Goal: Task Accomplishment & Management: Manage account settings

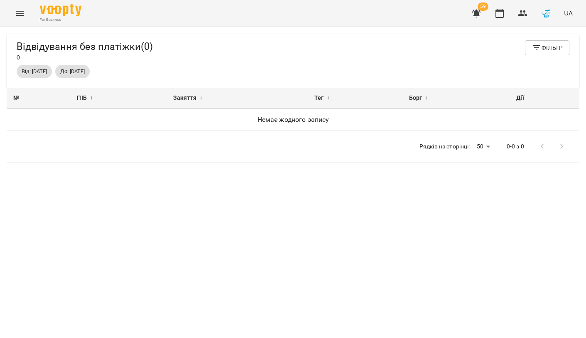
click at [476, 15] on icon "button" at bounding box center [476, 14] width 8 height 8
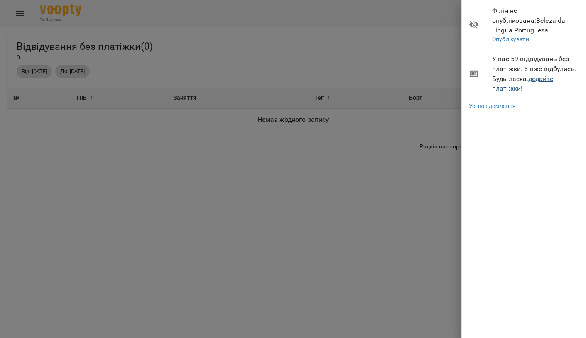
click at [503, 77] on link "додайте платіжки!" at bounding box center [522, 84] width 61 height 18
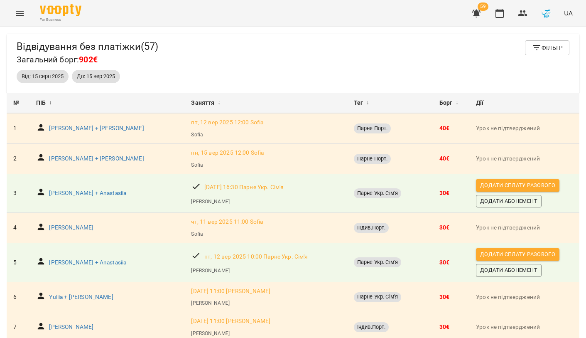
click at [540, 44] on icon "button" at bounding box center [537, 48] width 10 height 10
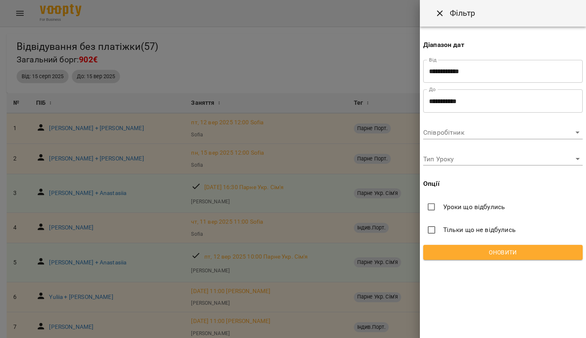
click at [380, 69] on div at bounding box center [293, 169] width 586 height 338
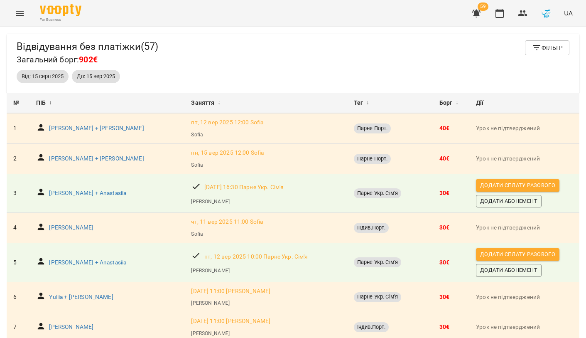
click at [191, 123] on p "пт, 12 вер 2025 12:00 Sofia" at bounding box center [227, 122] width 72 height 8
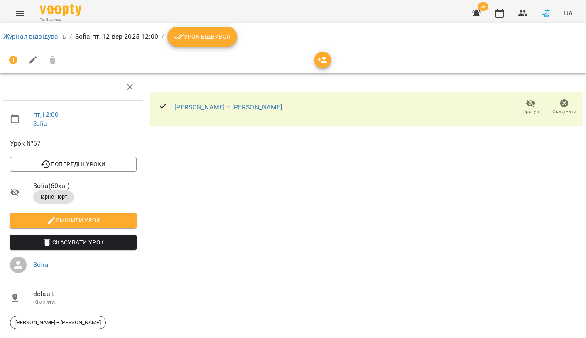
click at [91, 238] on span "Скасувати Урок" at bounding box center [73, 242] width 113 height 10
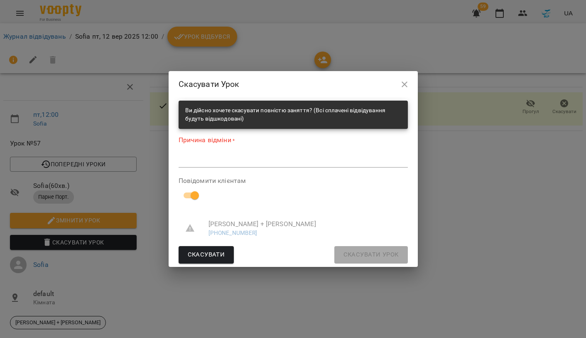
click at [218, 156] on div "*" at bounding box center [293, 161] width 229 height 13
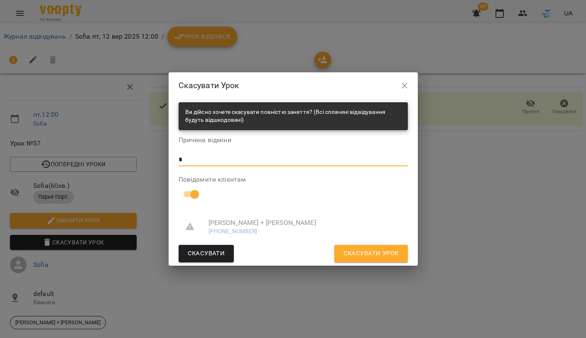
type textarea "*"
click at [194, 187] on span at bounding box center [195, 194] width 16 height 16
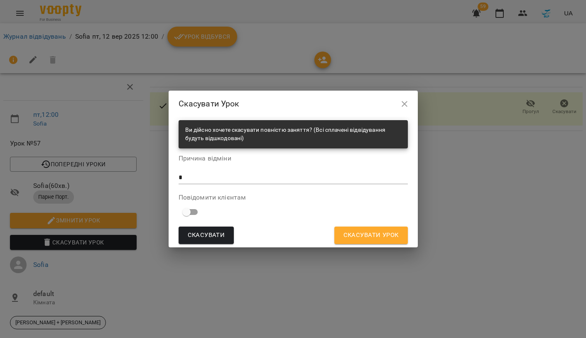
click at [388, 235] on span "Скасувати Урок" at bounding box center [370, 235] width 55 height 11
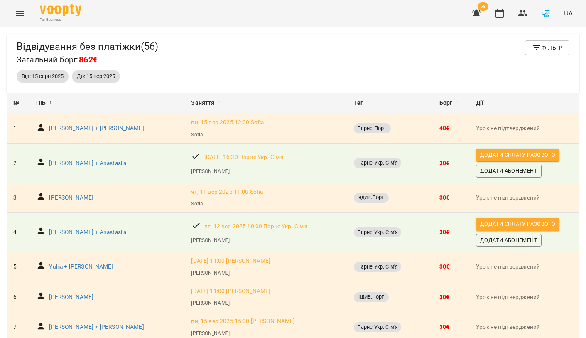
click at [191, 122] on p "пн, 15 вер 2025 12:00 Sofia" at bounding box center [227, 122] width 73 height 8
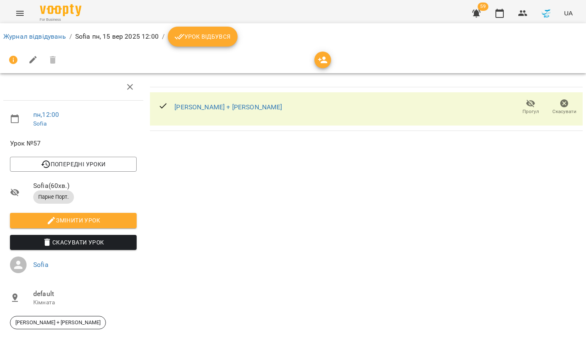
click at [95, 241] on span "Скасувати Урок" at bounding box center [73, 242] width 113 height 10
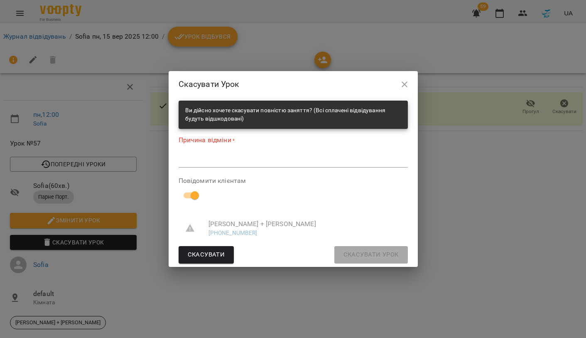
click at [248, 157] on div "*" at bounding box center [293, 161] width 229 height 13
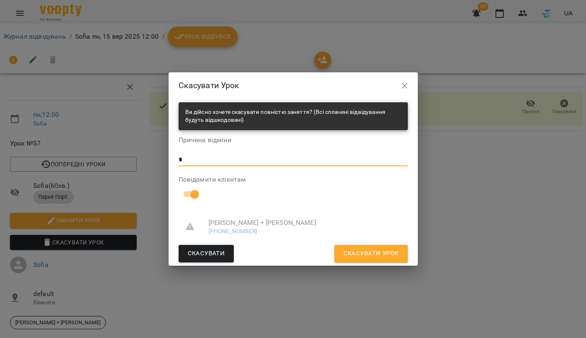
type textarea "*"
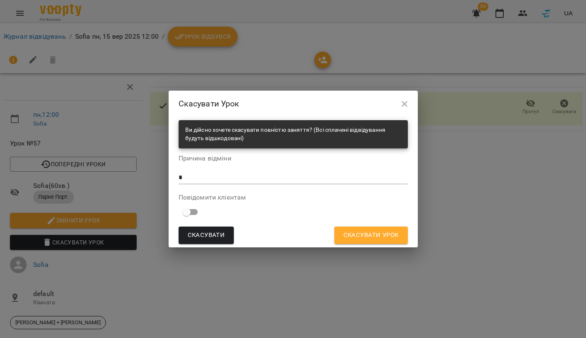
click at [365, 230] on span "Скасувати Урок" at bounding box center [370, 235] width 55 height 11
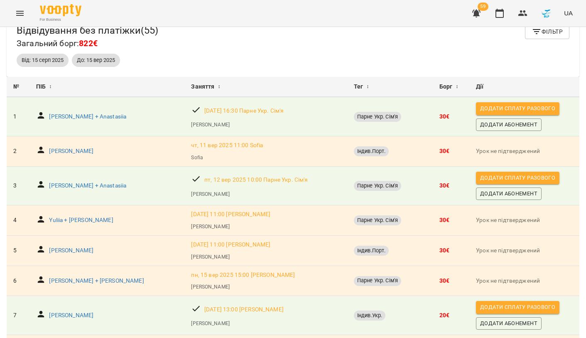
scroll to position [18, 0]
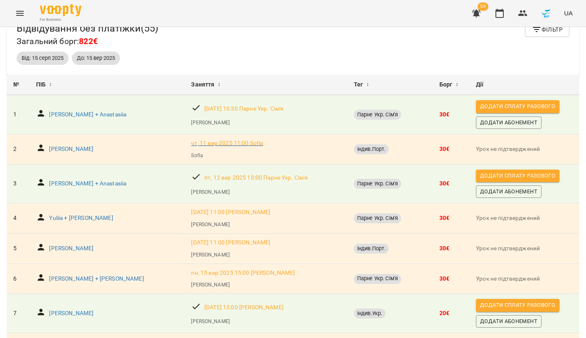
click at [191, 144] on p "чт, 11 вер 2025 11:00 Sofia" at bounding box center [227, 143] width 72 height 8
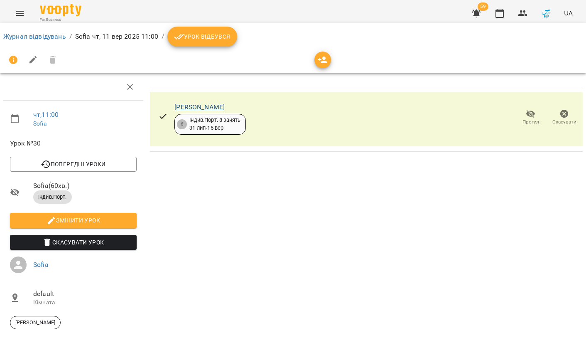
click at [201, 106] on link "[PERSON_NAME]" at bounding box center [199, 107] width 50 height 8
click at [113, 232] on li "Скасувати Урок" at bounding box center [73, 242] width 140 height 22
click at [111, 240] on span "Скасувати Урок" at bounding box center [73, 242] width 113 height 10
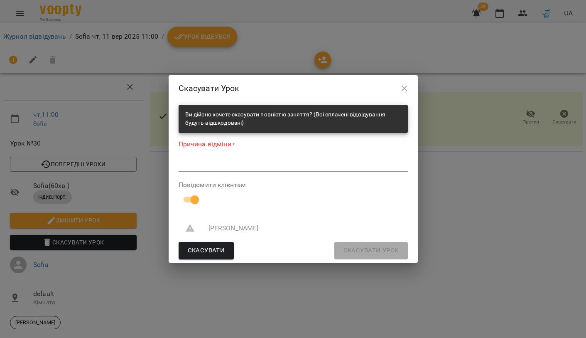
click at [209, 168] on textarea at bounding box center [293, 164] width 229 height 7
type textarea "*"
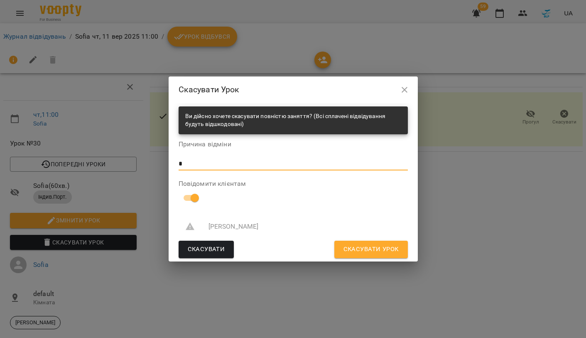
type textarea "*"
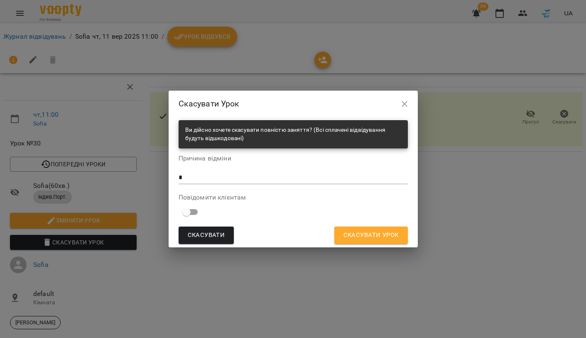
click at [376, 236] on span "Скасувати Урок" at bounding box center [370, 235] width 55 height 11
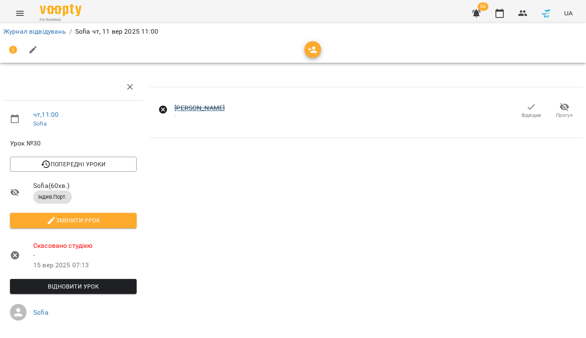
click at [196, 108] on link "[PERSON_NAME]" at bounding box center [199, 108] width 50 height 8
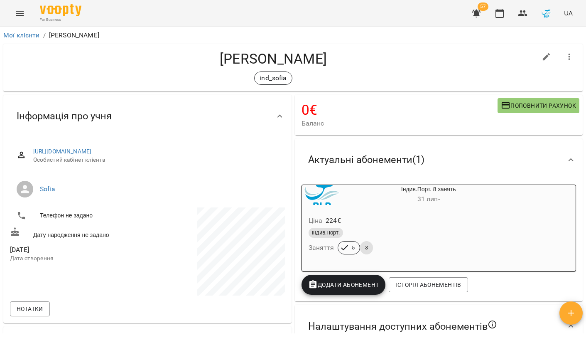
click at [474, 224] on div "Ціна 224 €" at bounding box center [409, 220] width 204 height 15
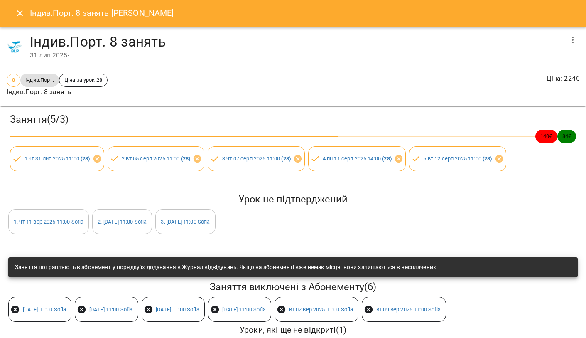
click at [572, 38] on icon "button" at bounding box center [573, 40] width 10 height 10
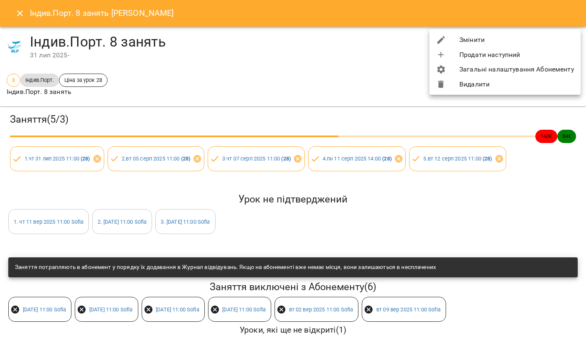
click at [480, 44] on li "Змінити" at bounding box center [504, 39] width 151 height 15
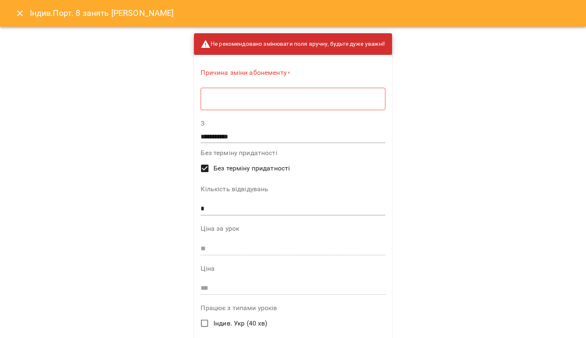
click at [301, 102] on textarea at bounding box center [292, 98] width 173 height 7
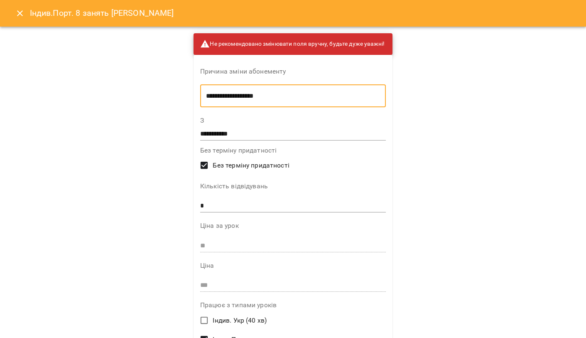
type textarea "**********"
click at [214, 204] on input "*" at bounding box center [293, 205] width 186 height 13
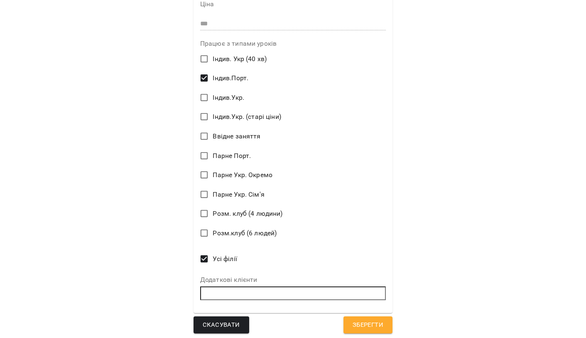
scroll to position [261, 0]
type input "*"
click at [353, 324] on span "Зберегти" at bounding box center [368, 325] width 31 height 11
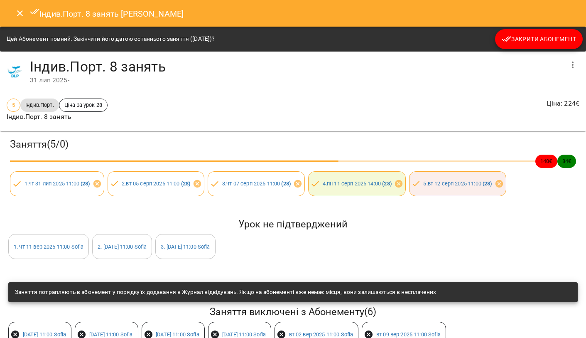
click at [547, 42] on span "Закрити Абонемент" at bounding box center [539, 39] width 74 height 10
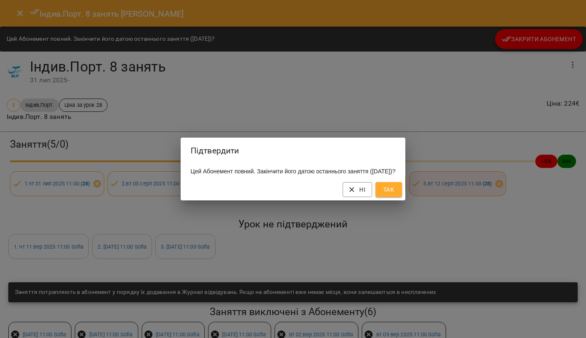
click at [395, 194] on span "Так" at bounding box center [388, 189] width 13 height 10
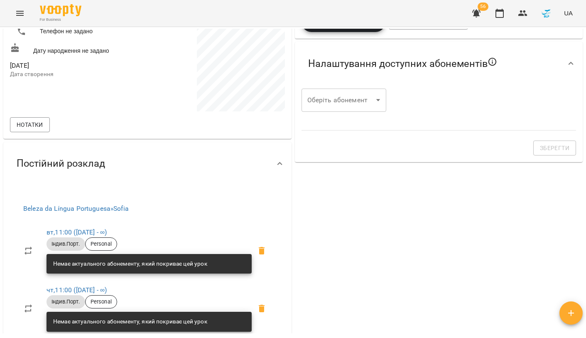
scroll to position [211, 0]
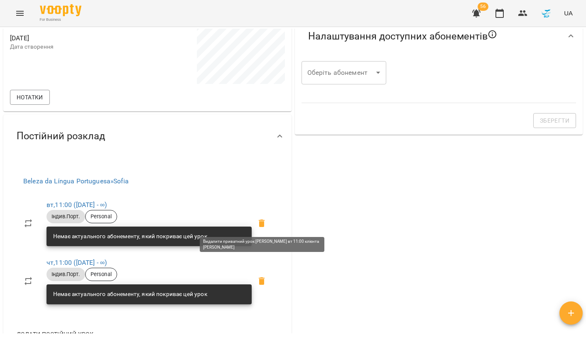
click at [261, 224] on icon at bounding box center [262, 222] width 6 height 7
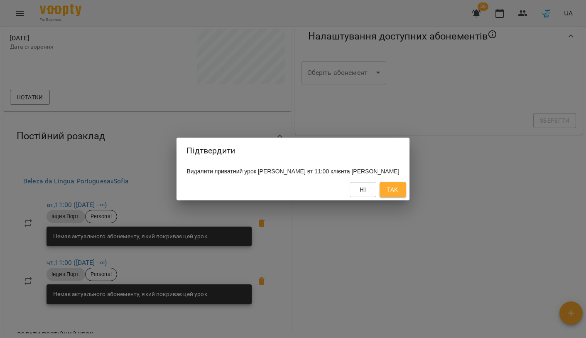
click at [380, 190] on button "Так" at bounding box center [393, 189] width 27 height 15
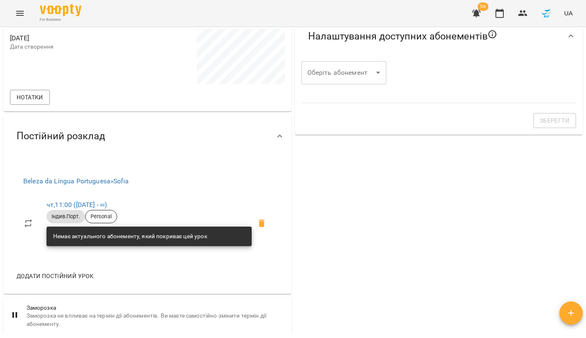
click at [264, 219] on icon at bounding box center [262, 222] width 6 height 7
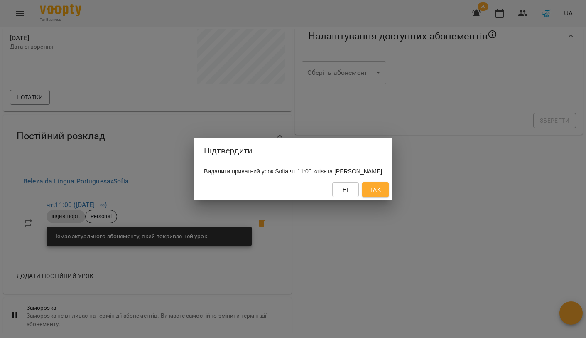
click at [380, 188] on span "Так" at bounding box center [375, 189] width 11 height 10
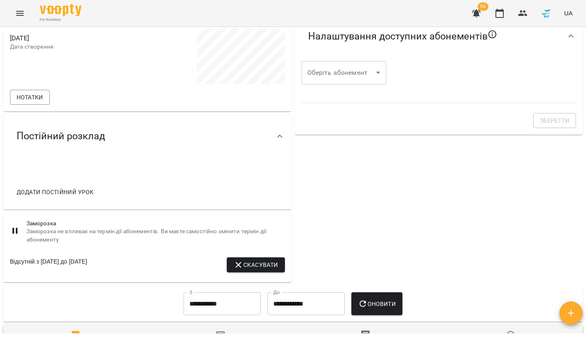
scroll to position [236, 0]
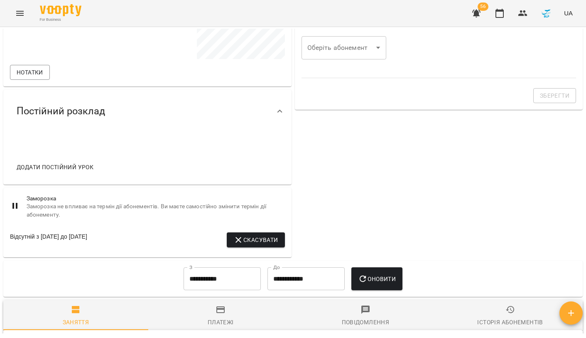
click at [265, 239] on span "Скасувати" at bounding box center [255, 240] width 44 height 10
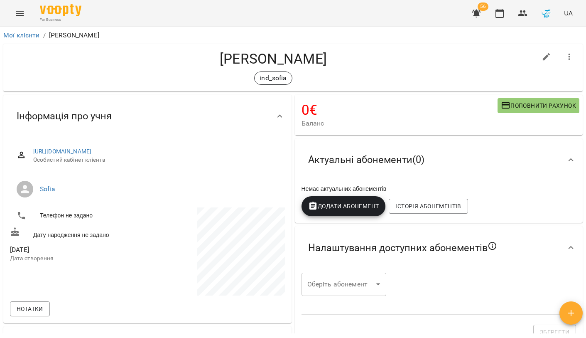
scroll to position [0, 0]
click at [573, 61] on icon "button" at bounding box center [569, 57] width 10 height 10
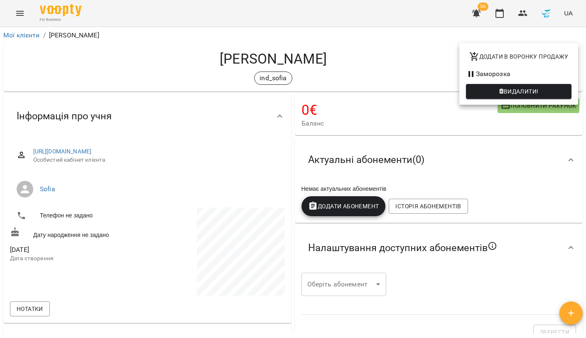
click at [514, 71] on li "Заморозка" at bounding box center [518, 73] width 119 height 15
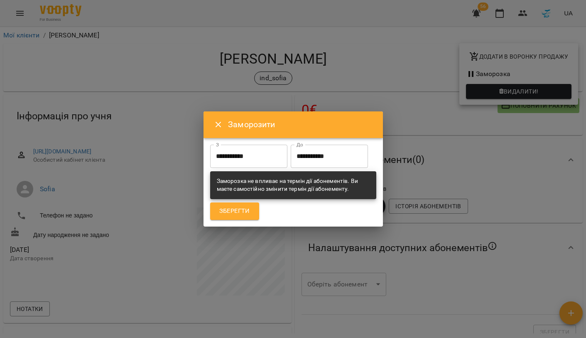
click at [291, 168] on input "**********" at bounding box center [329, 156] width 77 height 23
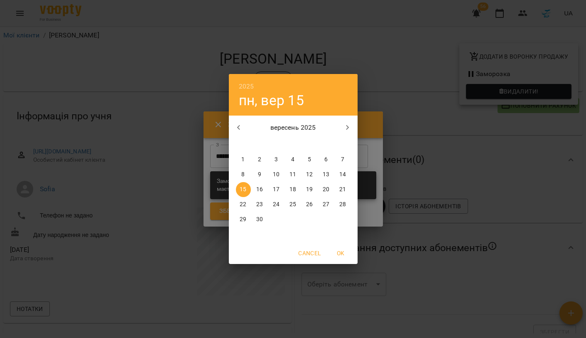
click at [260, 218] on p "30" at bounding box center [259, 219] width 7 height 8
type input "**********"
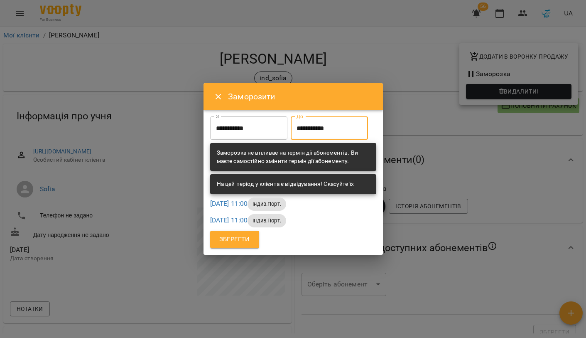
click at [235, 245] on span "Зберегти" at bounding box center [234, 239] width 31 height 11
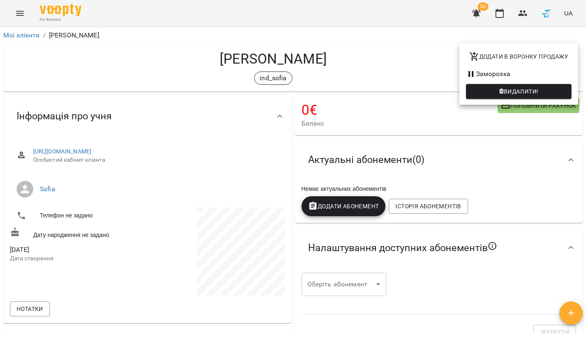
click at [198, 71] on div at bounding box center [293, 169] width 586 height 338
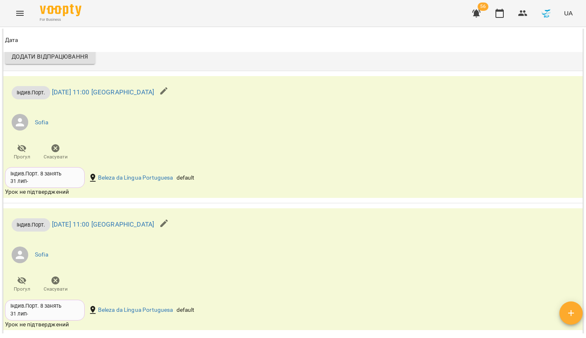
scroll to position [761, 0]
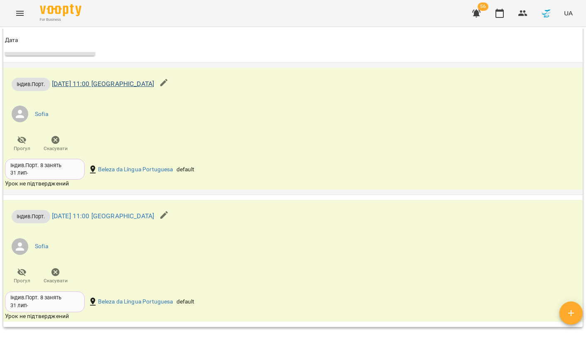
click at [105, 80] on link "[DATE] 11:00 [GEOGRAPHIC_DATA]" at bounding box center [103, 84] width 102 height 8
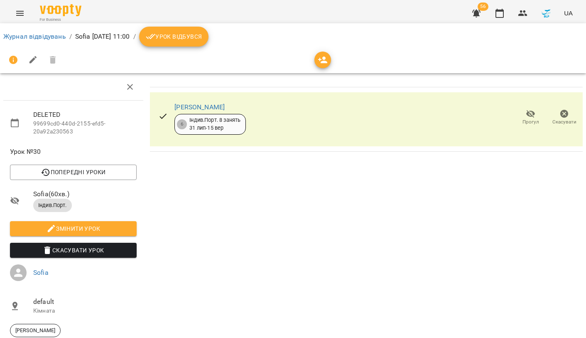
click at [100, 243] on button "Скасувати Урок" at bounding box center [73, 250] width 127 height 15
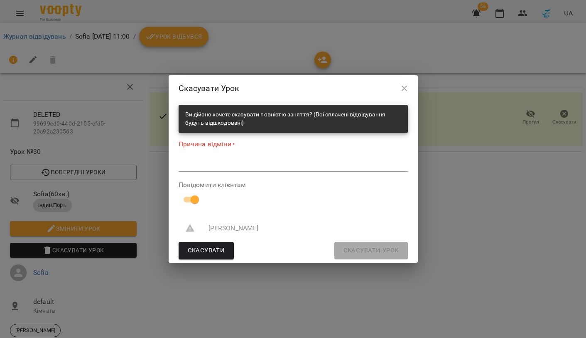
click at [221, 164] on textarea at bounding box center [293, 164] width 229 height 7
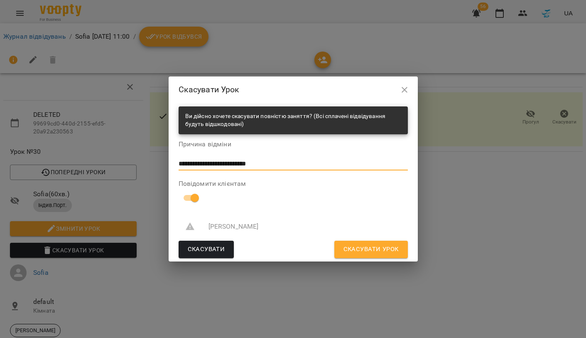
click at [203, 161] on textarea "**********" at bounding box center [293, 163] width 229 height 7
click at [239, 166] on textarea "**********" at bounding box center [293, 163] width 229 height 7
click at [209, 164] on textarea "**********" at bounding box center [293, 163] width 229 height 7
drag, startPoint x: 274, startPoint y: 165, endPoint x: 177, endPoint y: 161, distance: 97.3
click at [177, 161] on div "**********" at bounding box center [293, 182] width 249 height 158
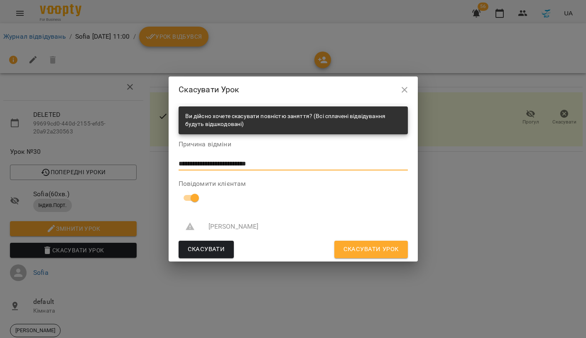
type textarea "**********"
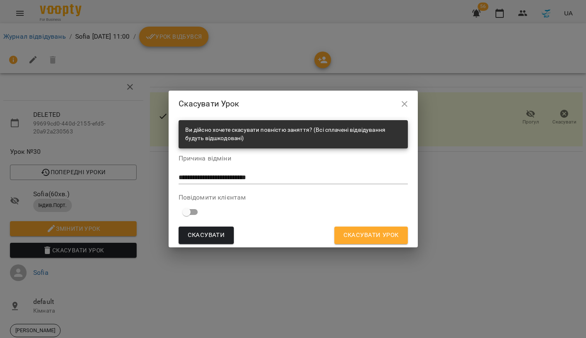
click at [353, 234] on span "Скасувати Урок" at bounding box center [370, 235] width 55 height 11
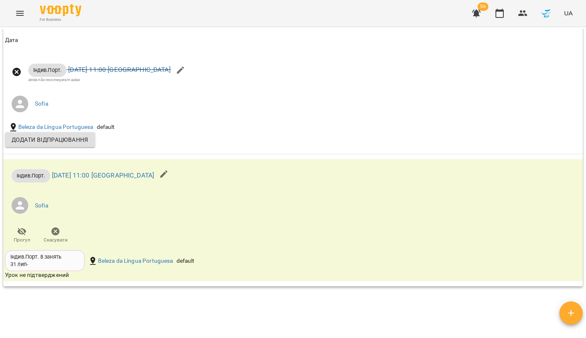
scroll to position [780, 0]
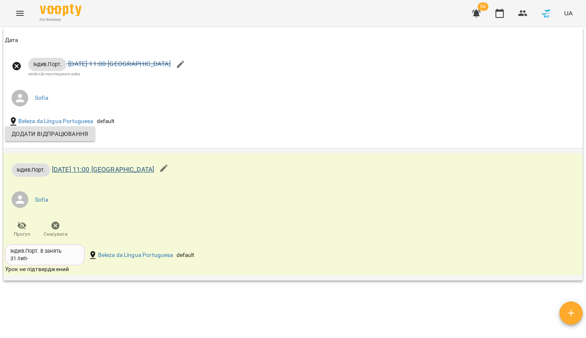
click at [110, 165] on link "чт 18 вер 2025 11:00 Sofia" at bounding box center [103, 169] width 102 height 8
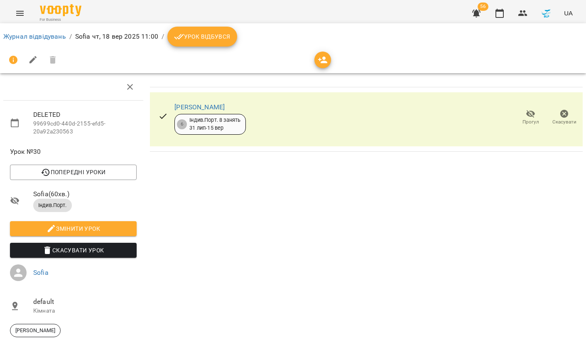
click at [89, 251] on span "Скасувати Урок" at bounding box center [73, 250] width 113 height 10
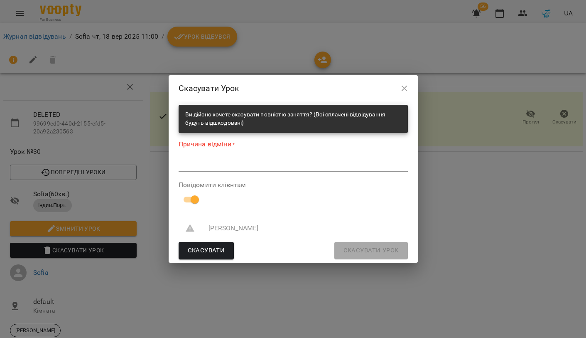
click at [206, 171] on div "*" at bounding box center [293, 165] width 229 height 13
paste textarea "**********"
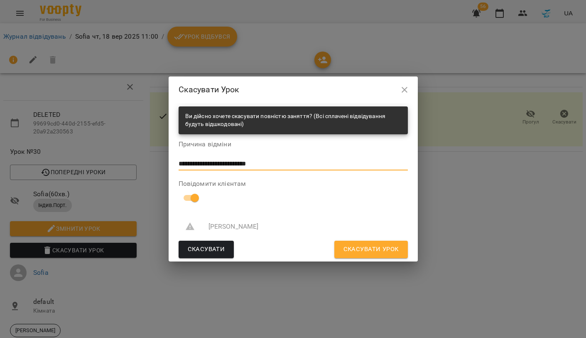
type textarea "**********"
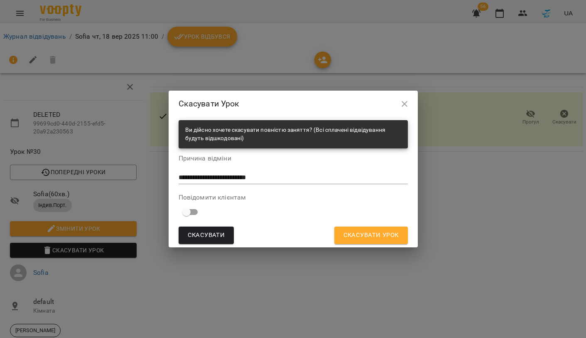
click at [358, 234] on span "Скасувати Урок" at bounding box center [370, 235] width 55 height 11
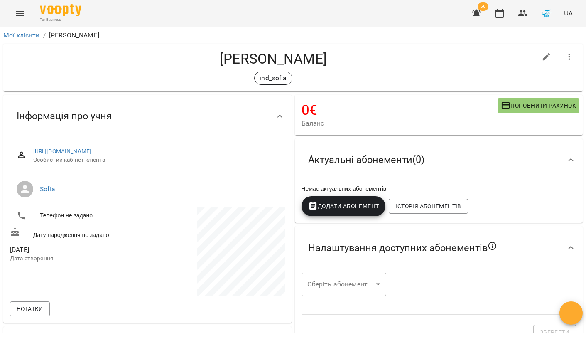
click at [476, 15] on icon "button" at bounding box center [476, 14] width 8 height 8
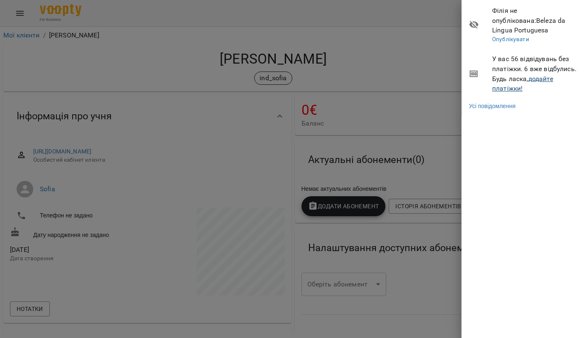
click at [507, 76] on link "додайте платіжки!" at bounding box center [522, 84] width 61 height 18
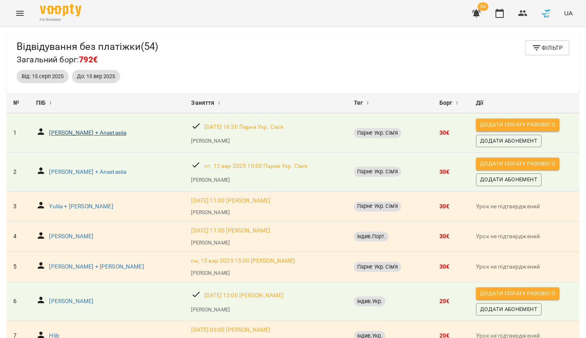
click at [90, 134] on p "[PERSON_NAME] + Anastasiia" at bounding box center [87, 133] width 77 height 8
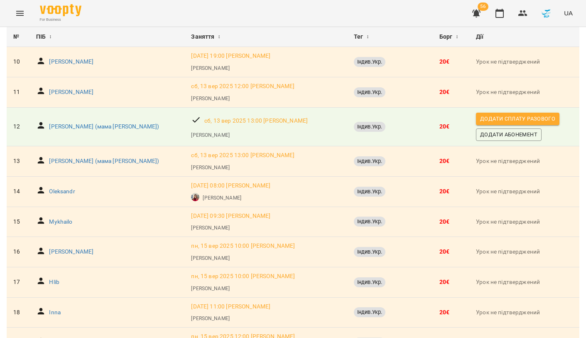
scroll to position [368, 0]
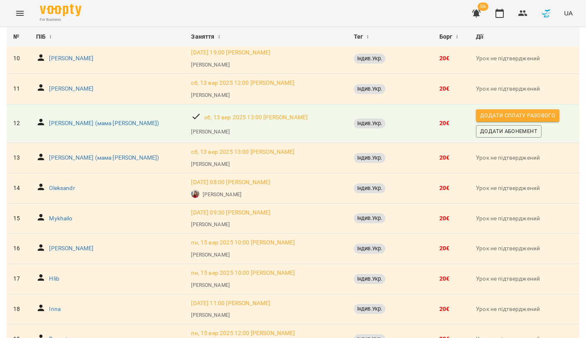
click at [514, 111] on span "Додати сплату разового" at bounding box center [517, 115] width 75 height 9
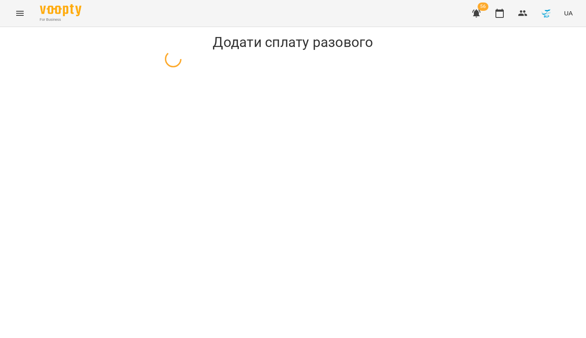
select select "**********"
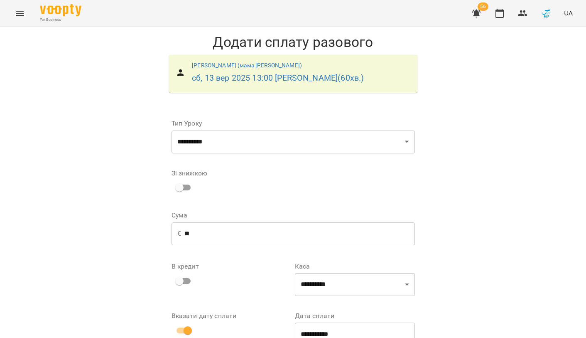
scroll to position [71, 0]
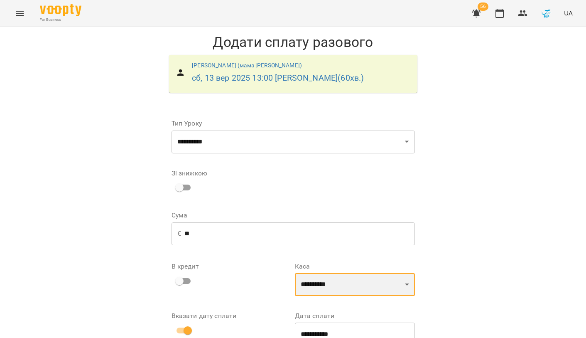
select select "**********"
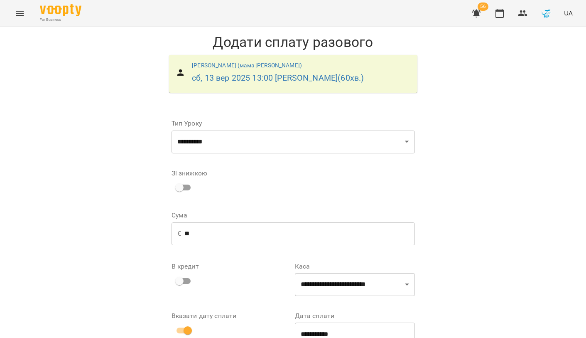
scroll to position [27, 0]
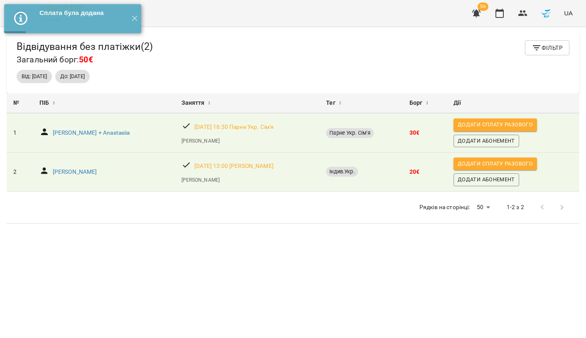
select select "**********"
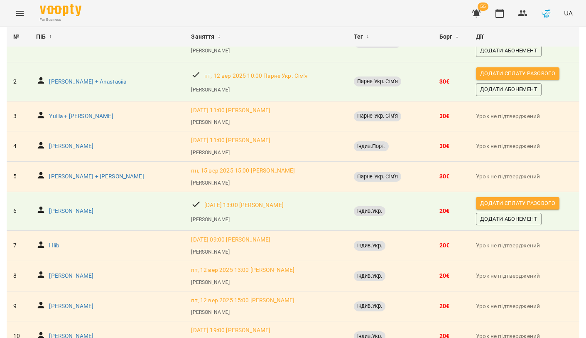
scroll to position [91, 0]
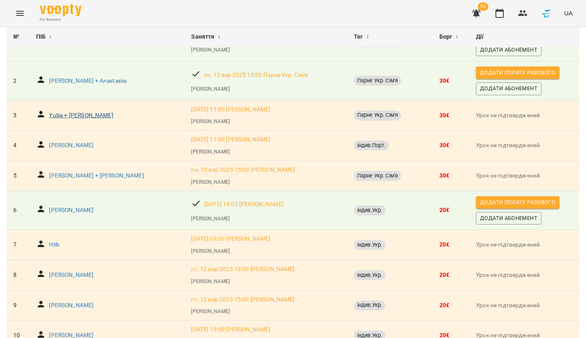
click at [76, 113] on p "Yuliia + Dmitry" at bounding box center [81, 115] width 64 height 8
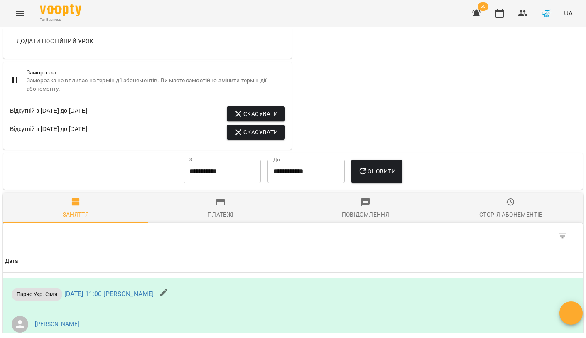
scroll to position [451, 0]
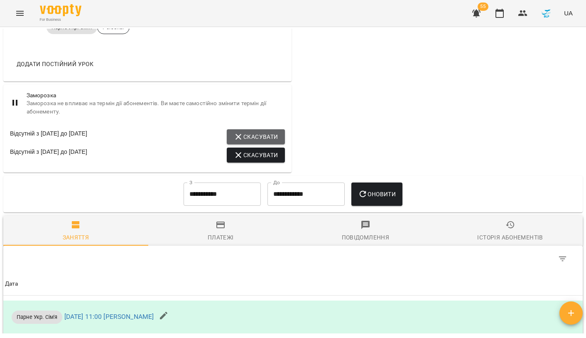
click at [269, 136] on span "Скасувати" at bounding box center [255, 137] width 44 height 10
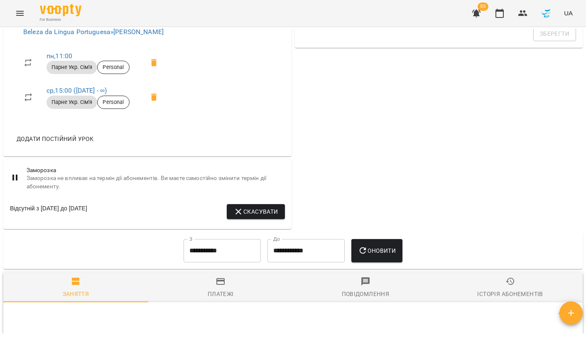
scroll to position [382, 0]
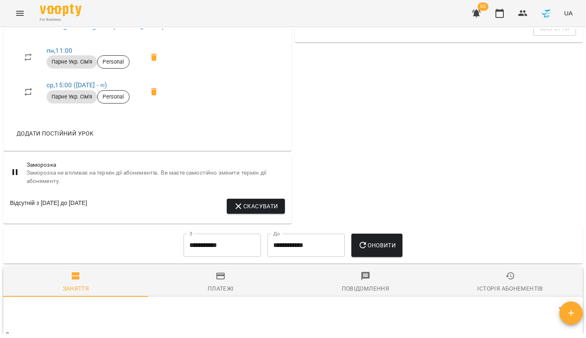
click at [87, 207] on div "Відсутній з 12 вер 2025 до 23 вер 2025" at bounding box center [48, 206] width 77 height 15
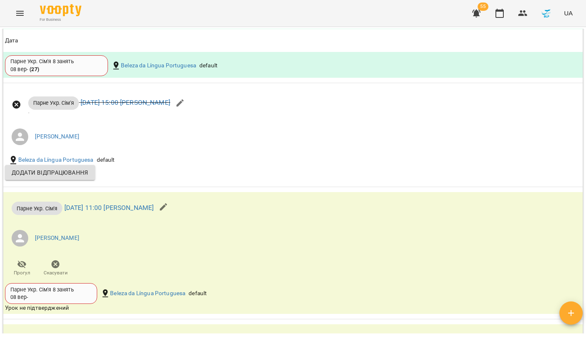
scroll to position [769, 0]
click at [154, 209] on link "пн 15 вер 2025 11:00 Конончук Катерина Євгеніївна" at bounding box center [109, 208] width 90 height 8
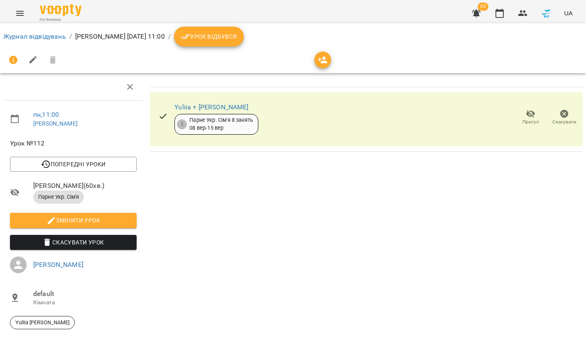
click at [115, 247] on span "Скасувати Урок" at bounding box center [73, 242] width 113 height 10
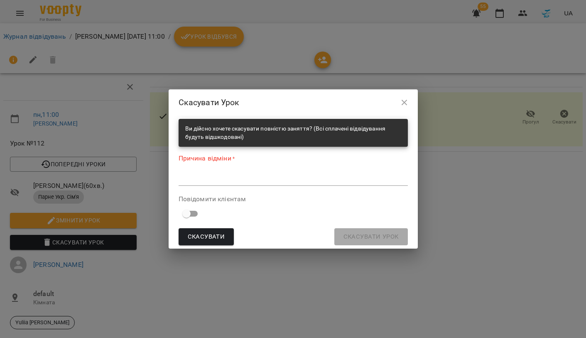
click at [201, 175] on textarea at bounding box center [293, 178] width 229 height 7
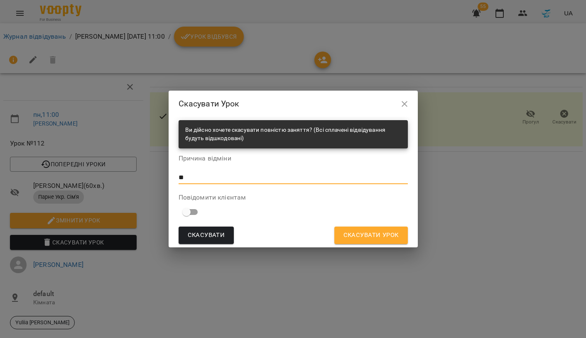
type textarea "*"
click at [192, 177] on textarea "********" at bounding box center [293, 177] width 229 height 7
type textarea "********"
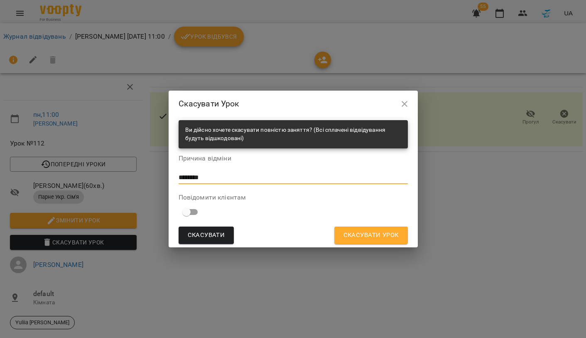
click at [342, 238] on button "Скасувати Урок" at bounding box center [371, 234] width 74 height 17
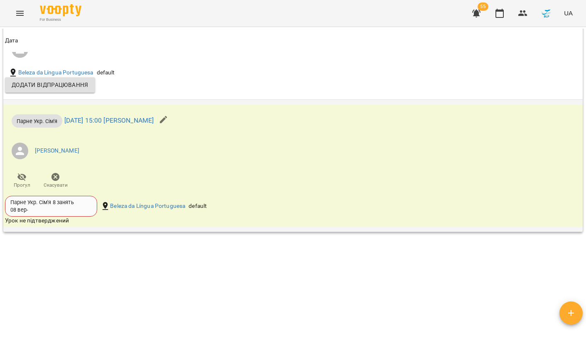
scroll to position [961, 0]
click at [117, 119] on link "ср 17 вер 2025 15:00 Конончук Катерина Євгеніївна" at bounding box center [109, 120] width 90 height 8
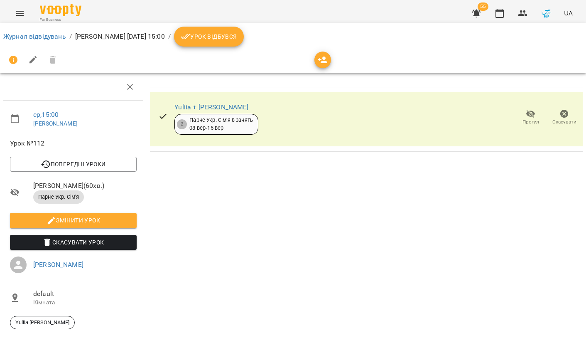
click at [92, 246] on span "Скасувати Урок" at bounding box center [73, 242] width 113 height 10
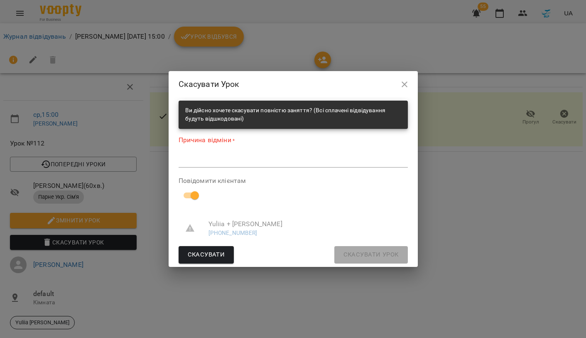
click at [210, 166] on div "*" at bounding box center [293, 161] width 229 height 13
paste textarea "********"
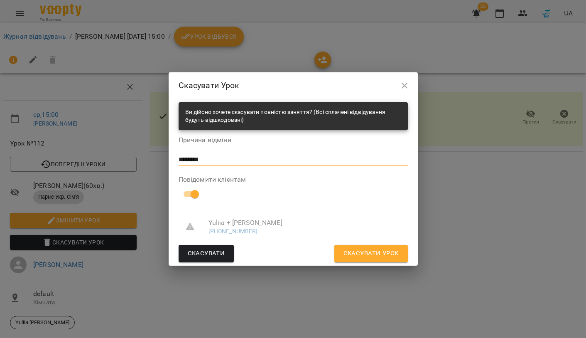
type textarea "********"
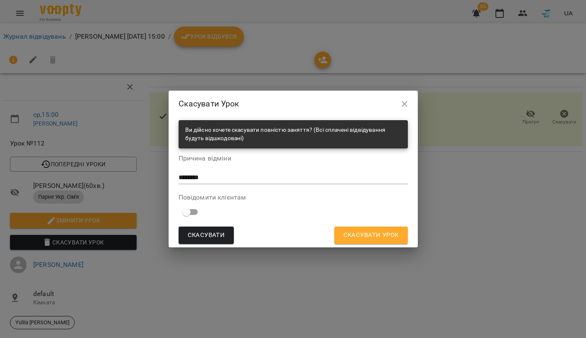
click at [351, 235] on span "Скасувати Урок" at bounding box center [370, 235] width 55 height 11
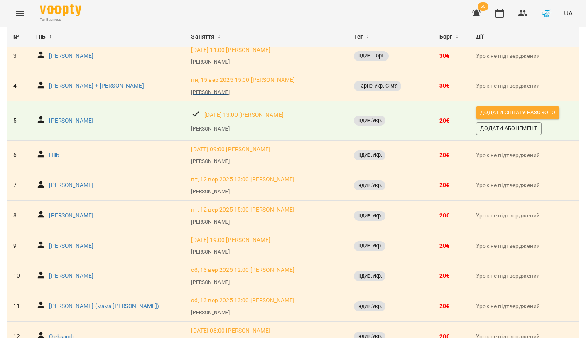
scroll to position [153, 0]
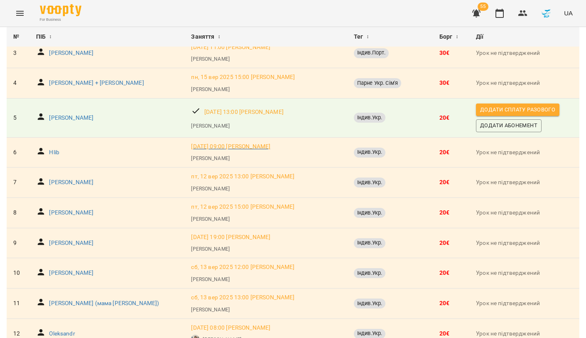
click at [191, 145] on p "пт, 12 вер 2025 09:00 Конончук Катерина Євгеніївна" at bounding box center [230, 146] width 79 height 8
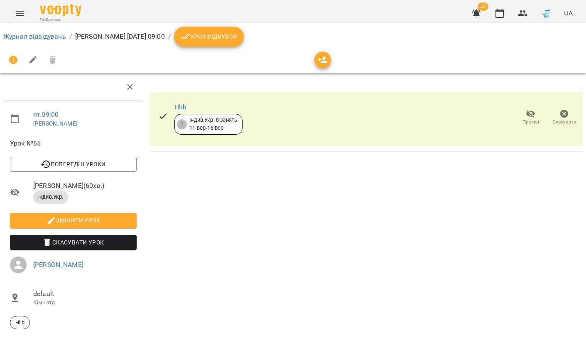
click at [102, 247] on span "Скасувати Урок" at bounding box center [73, 242] width 113 height 10
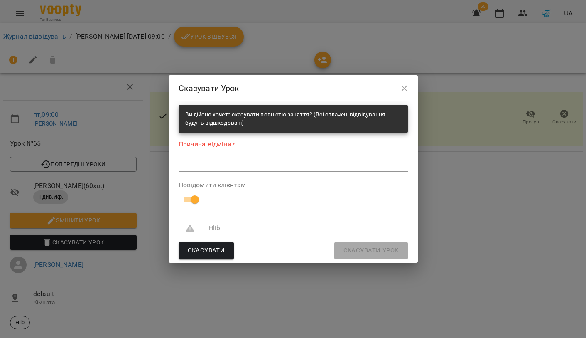
click at [210, 172] on div "Причина відміни * *" at bounding box center [293, 158] width 229 height 36
click at [204, 164] on textarea at bounding box center [293, 164] width 229 height 7
paste textarea "********"
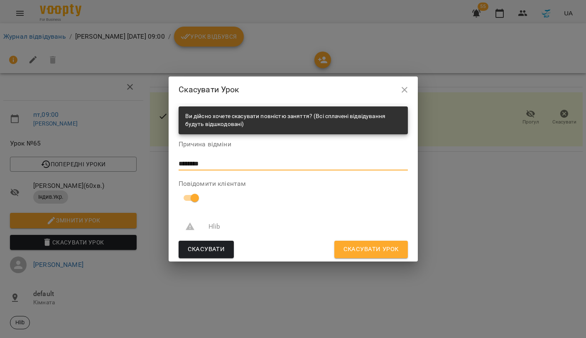
type textarea "********"
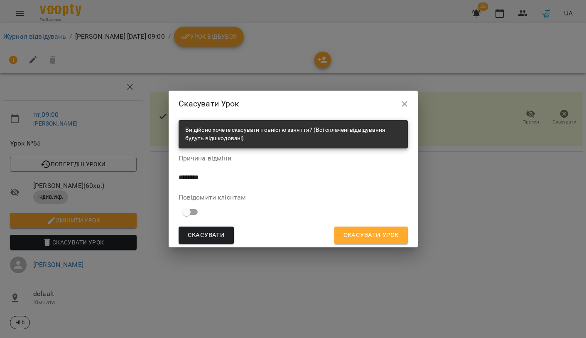
click at [360, 233] on span "Скасувати Урок" at bounding box center [370, 235] width 55 height 11
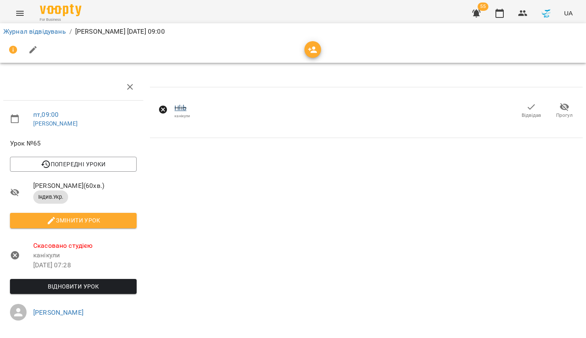
click at [181, 109] on link "Hlib" at bounding box center [180, 108] width 12 height 8
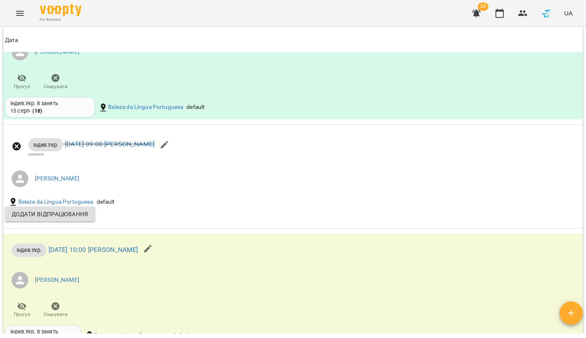
scroll to position [836, 0]
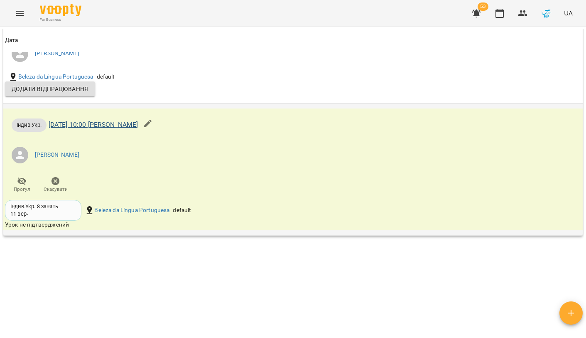
click at [138, 121] on link "пн 15 вер 2025 10:00 Конончук Катерина Євгеніївна" at bounding box center [94, 124] width 90 height 8
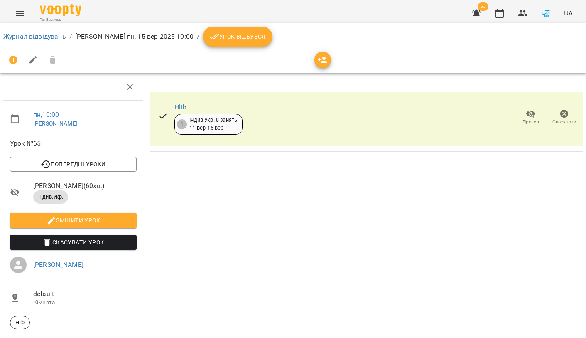
click at [108, 247] on span "Скасувати Урок" at bounding box center [73, 242] width 113 height 10
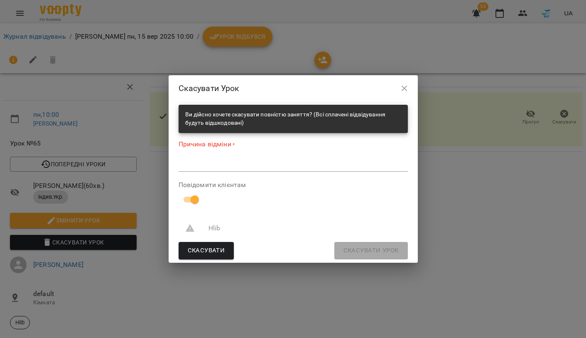
click at [220, 159] on div "*" at bounding box center [293, 165] width 229 height 13
paste textarea "********"
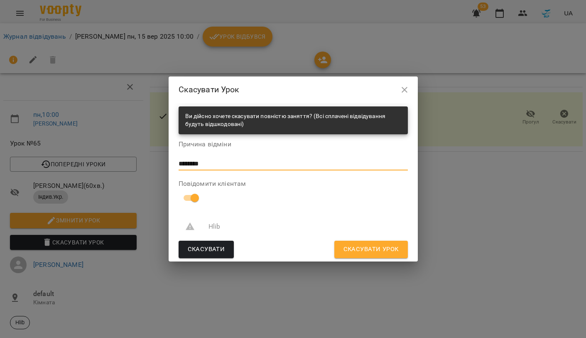
type textarea "********"
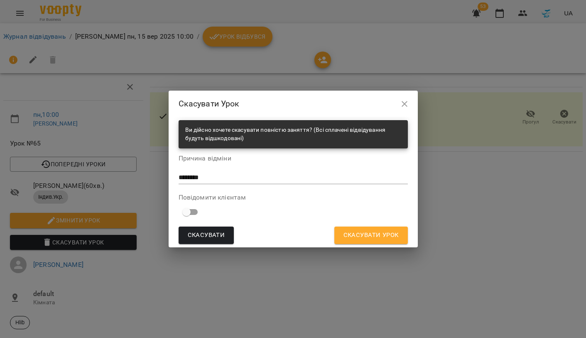
click at [357, 231] on span "Скасувати Урок" at bounding box center [370, 235] width 55 height 11
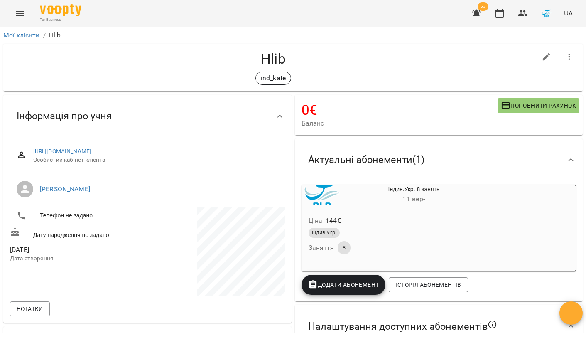
click at [476, 13] on icon "button" at bounding box center [476, 14] width 8 height 8
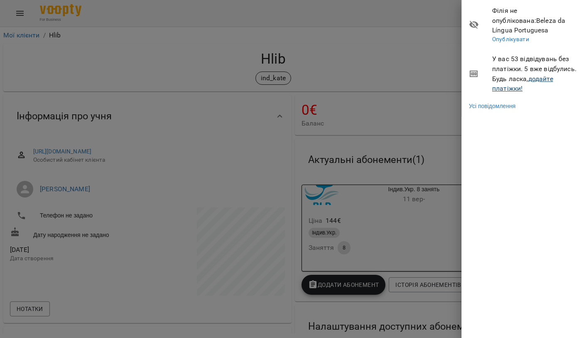
click at [511, 76] on link "додайте платіжки!" at bounding box center [522, 84] width 61 height 18
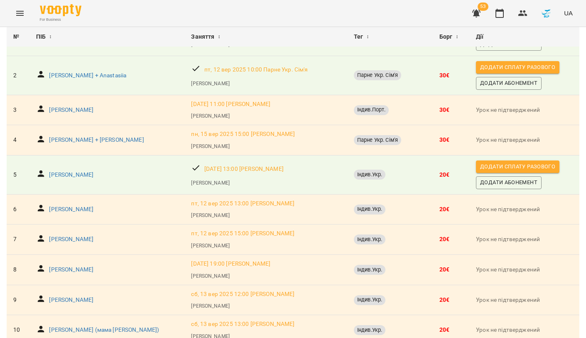
scroll to position [108, 0]
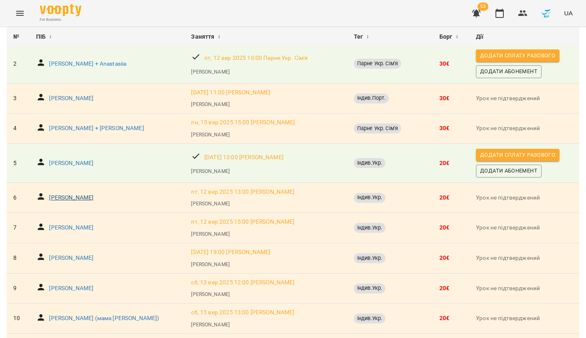
click at [73, 197] on p "Maryna Zazh" at bounding box center [71, 198] width 44 height 8
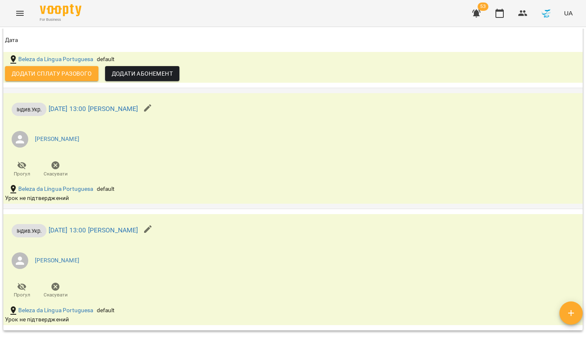
scroll to position [800, 0]
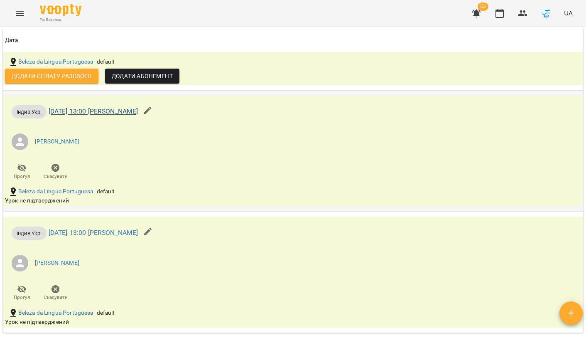
click at [138, 110] on link "пт 12 вер 2025 13:00 Конончук Катерина Євгеніївна" at bounding box center [94, 112] width 90 height 8
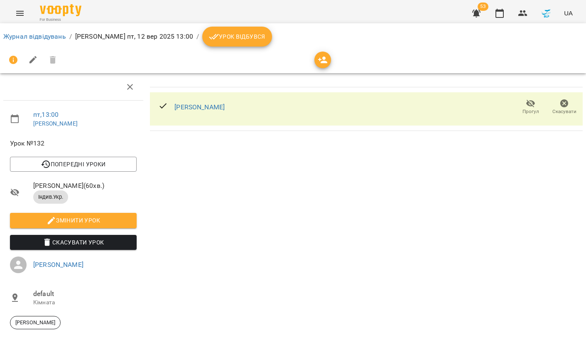
click at [103, 247] on span "Скасувати Урок" at bounding box center [73, 242] width 113 height 10
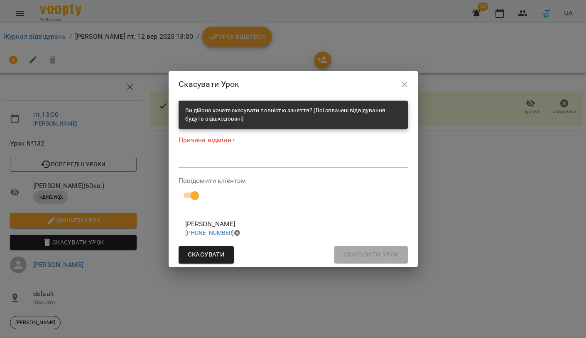
click at [213, 161] on textarea at bounding box center [293, 160] width 229 height 7
paste textarea "********"
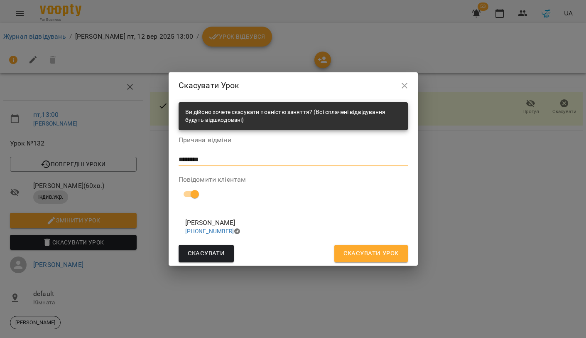
type textarea "********"
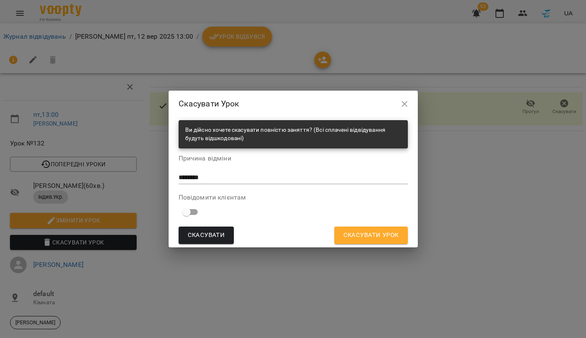
click at [353, 233] on span "Скасувати Урок" at bounding box center [370, 235] width 55 height 11
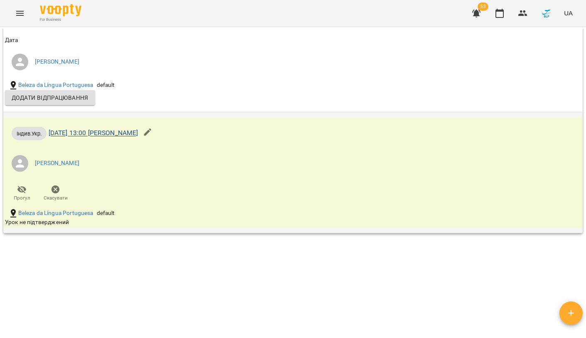
scroll to position [882, 0]
click at [86, 130] on link "вт 16 вер 2025 13:00 Конончук Катерина Євгеніївна" at bounding box center [94, 134] width 90 height 8
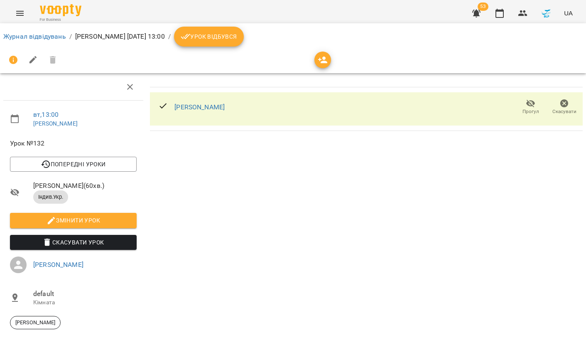
click at [82, 247] on span "Скасувати Урок" at bounding box center [73, 242] width 113 height 10
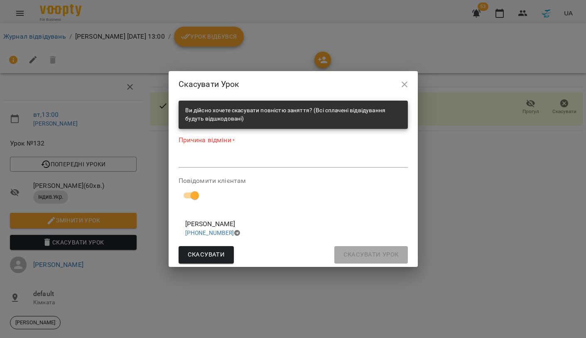
click at [207, 165] on div "*" at bounding box center [293, 161] width 229 height 13
paste textarea "********"
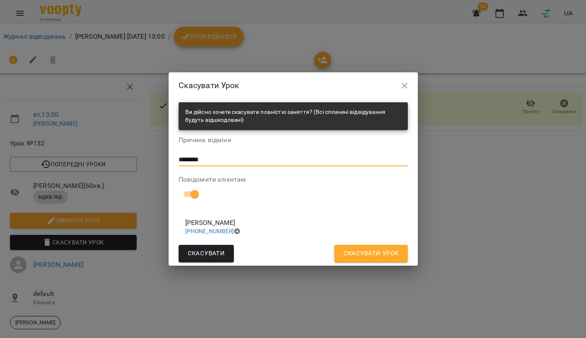
type textarea "********"
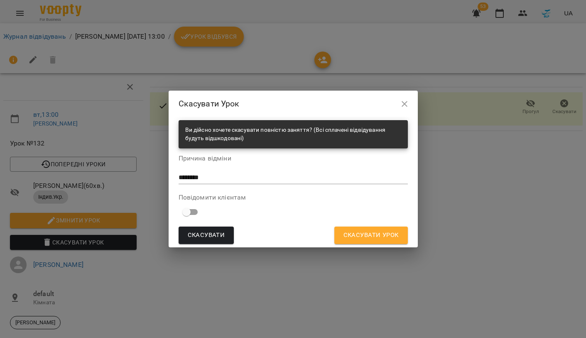
click at [367, 230] on span "Скасувати Урок" at bounding box center [370, 235] width 55 height 11
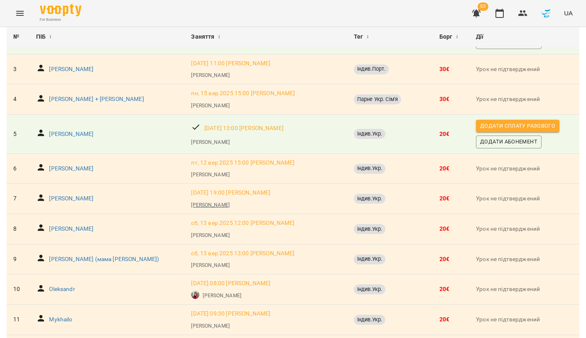
scroll to position [137, 0]
click at [64, 164] on p "Sveta Lurie" at bounding box center [71, 168] width 44 height 8
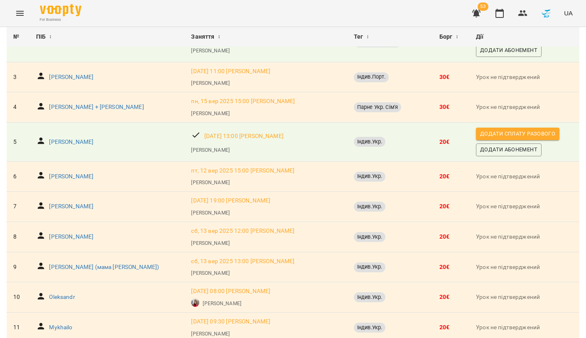
scroll to position [130, 0]
click at [191, 171] on p "пт, 12 вер 2025 15:00 Конончук Катерина Євгеніївна" at bounding box center [242, 170] width 103 height 8
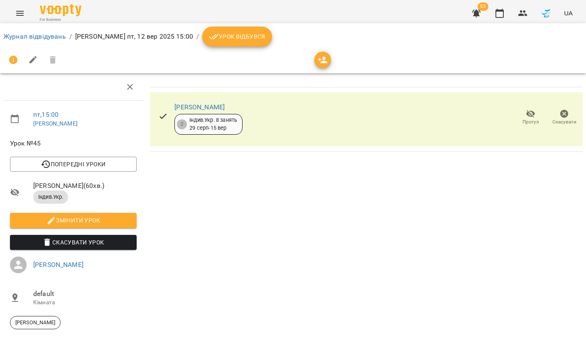
click at [111, 250] on button "Скасувати Урок" at bounding box center [73, 242] width 127 height 15
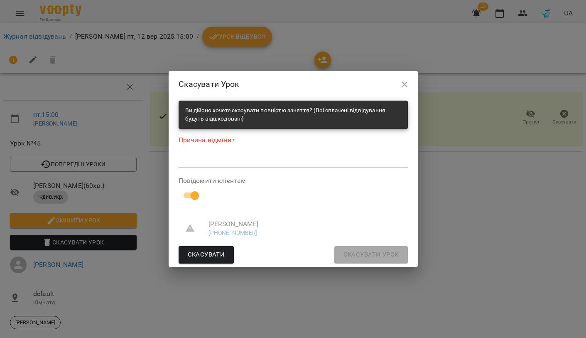
click at [221, 164] on textarea at bounding box center [293, 160] width 229 height 7
paste textarea "********"
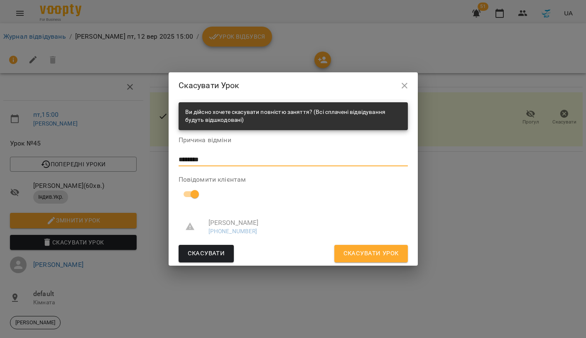
type textarea "********"
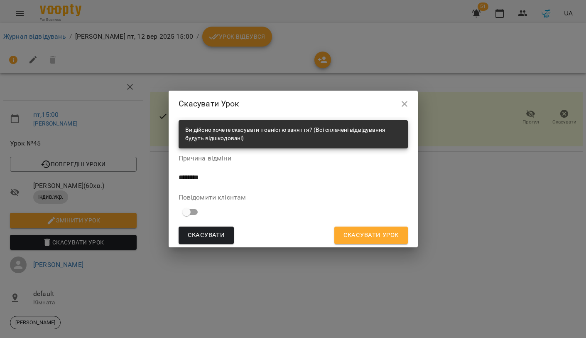
click at [356, 230] on span "Скасувати Урок" at bounding box center [370, 235] width 55 height 11
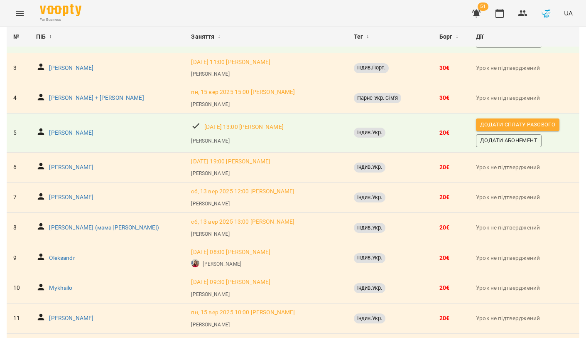
scroll to position [142, 0]
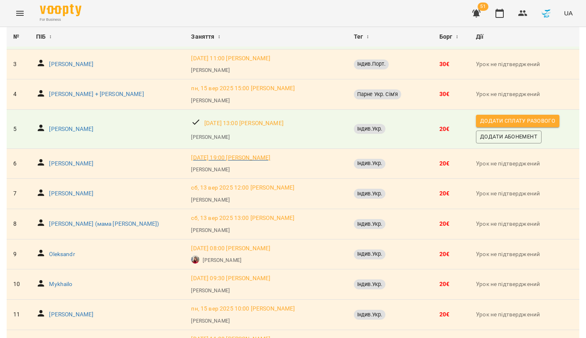
click at [191, 158] on p "пт, 12 вер 2025 19:00 Конончук Катерина Євгеніївна" at bounding box center [230, 158] width 79 height 8
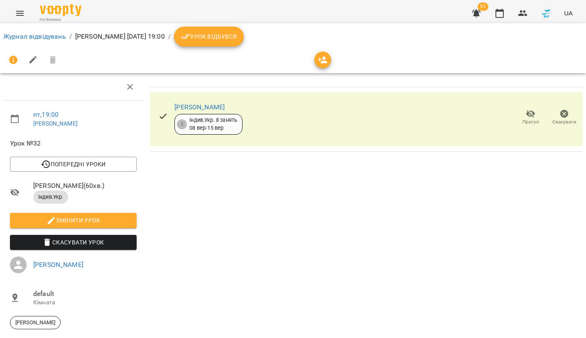
click at [101, 250] on button "Скасувати Урок" at bounding box center [73, 242] width 127 height 15
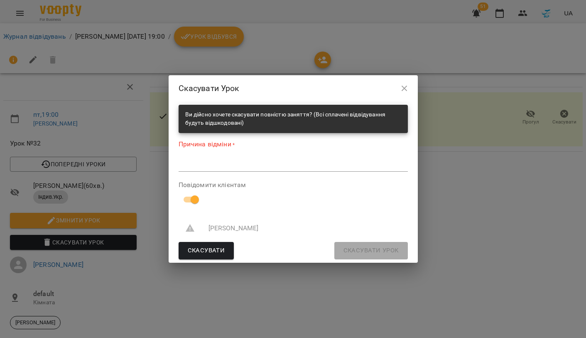
click at [208, 169] on div "*" at bounding box center [293, 165] width 229 height 13
paste textarea "********"
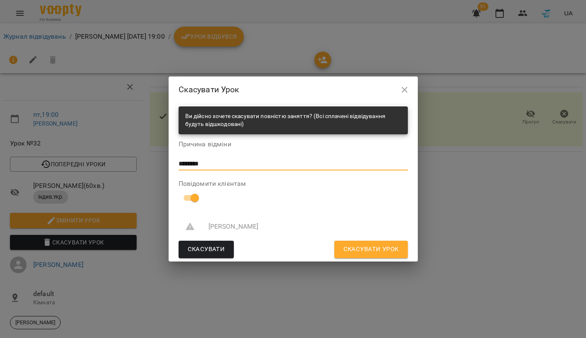
type textarea "********"
click at [192, 187] on label "Повідомити клієнтам" at bounding box center [293, 183] width 229 height 7
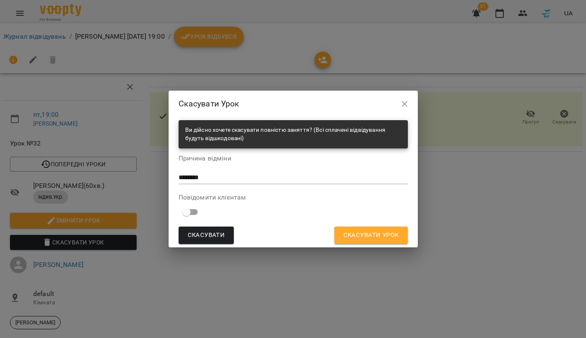
click at [373, 233] on span "Скасувати Урок" at bounding box center [370, 235] width 55 height 11
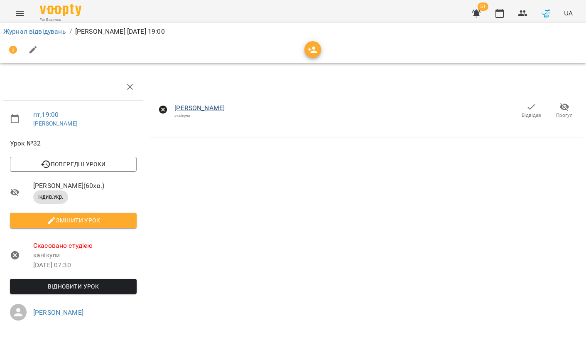
click at [209, 108] on link "[PERSON_NAME]" at bounding box center [199, 108] width 50 height 8
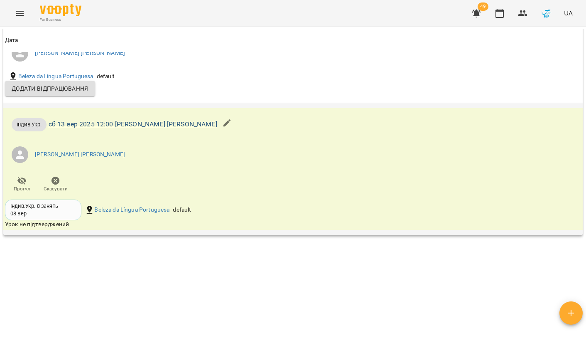
scroll to position [836, 0]
click at [150, 118] on p "Індив.Укр. сб 13 вер 2025 12:00 [PERSON_NAME] [PERSON_NAME]" at bounding box center [115, 124] width 206 height 13
click at [150, 124] on link "сб 13 вер 2025 12:00 [PERSON_NAME] [PERSON_NAME]" at bounding box center [133, 124] width 169 height 8
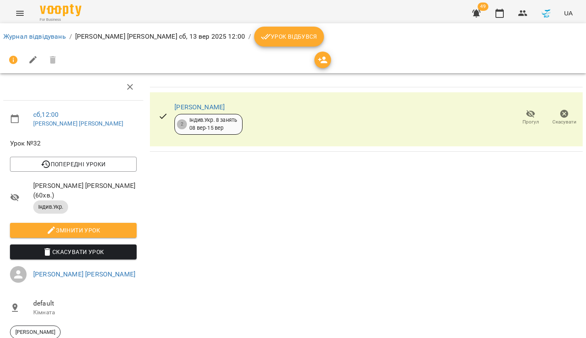
click at [111, 250] on span "Скасувати Урок" at bounding box center [73, 252] width 113 height 10
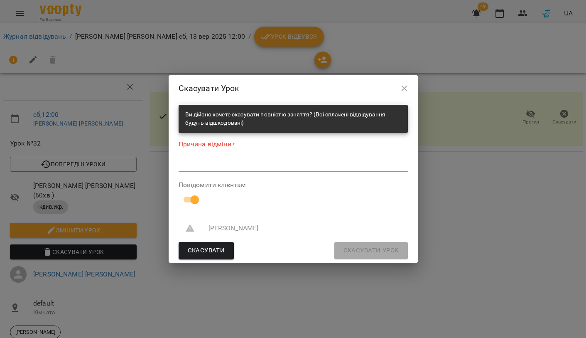
click at [210, 161] on div "*" at bounding box center [293, 165] width 229 height 13
paste textarea "********"
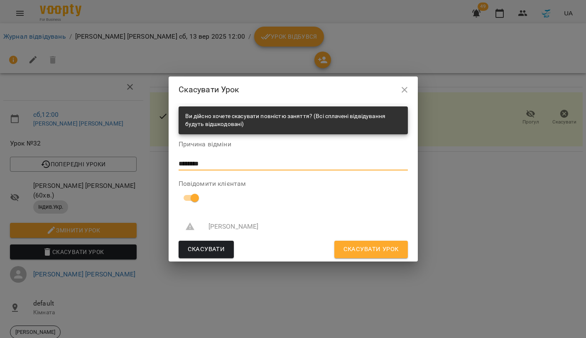
type textarea "********"
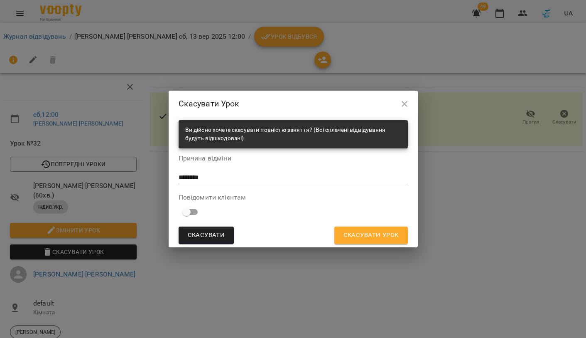
click at [343, 224] on form "Ви дійсно хочете скасувати повністю заняття? (Всі сплачені відвідування будуть …" at bounding box center [293, 182] width 229 height 124
click at [347, 231] on span "Скасувати Урок" at bounding box center [370, 235] width 55 height 11
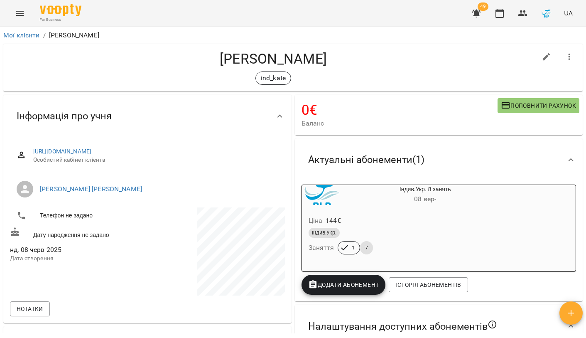
click at [473, 14] on icon "button" at bounding box center [476, 13] width 10 height 10
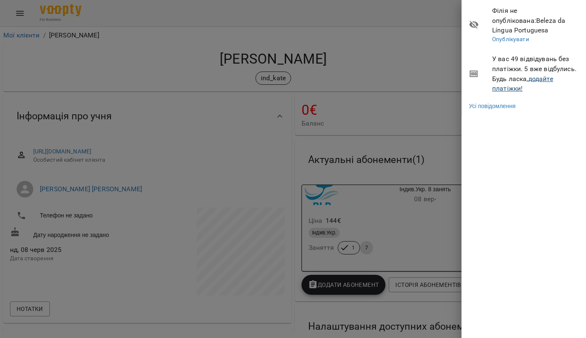
click at [508, 75] on link "додайте платіжки!" at bounding box center [522, 84] width 61 height 18
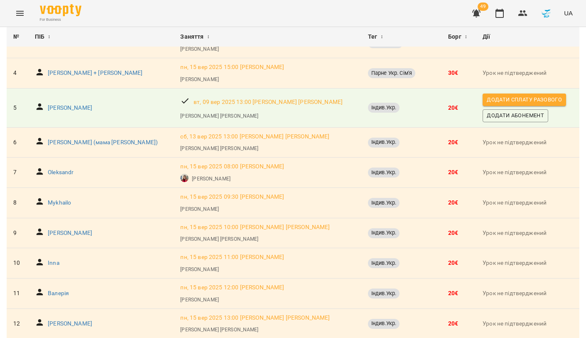
scroll to position [168, 0]
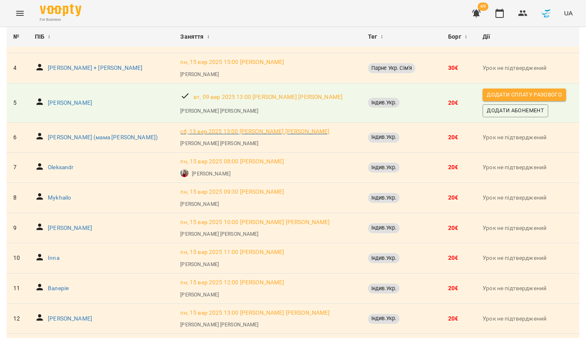
click at [180, 128] on p "сб, 13 вер 2025 13:00 Конончук Катерина Євгеніївна" at bounding box center [254, 132] width 149 height 8
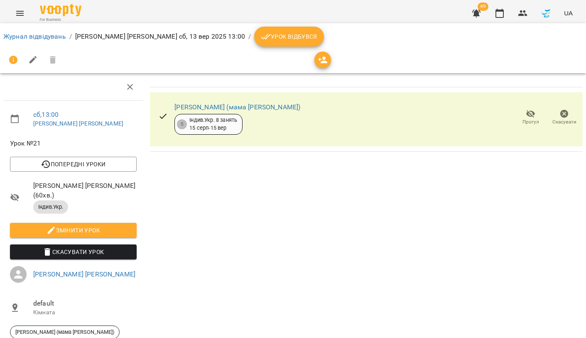
click at [100, 252] on span "Скасувати Урок" at bounding box center [73, 252] width 113 height 10
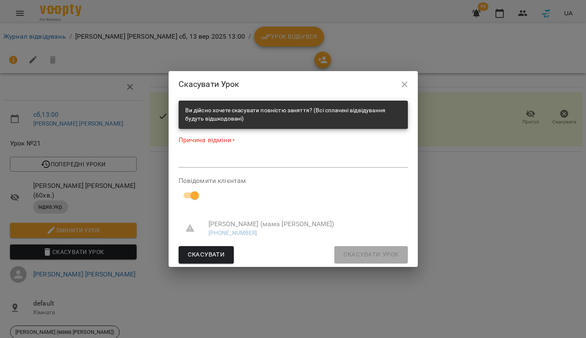
click at [208, 167] on div "*" at bounding box center [293, 161] width 229 height 13
paste textarea "********"
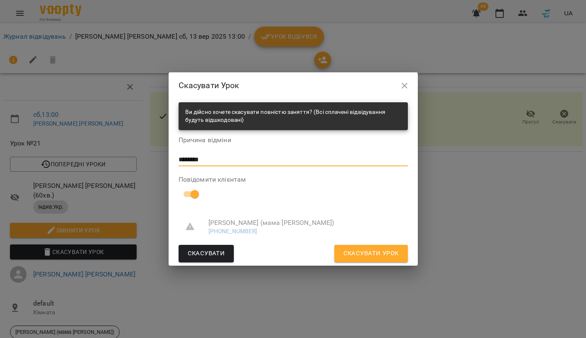
type textarea "********"
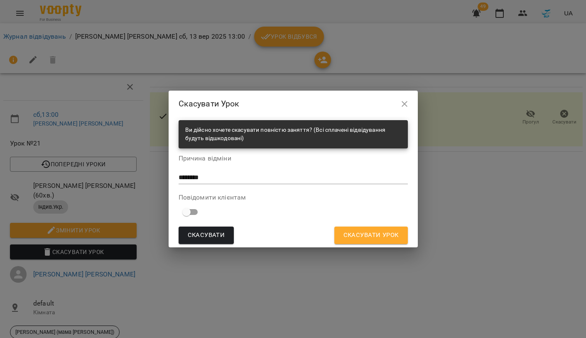
click at [361, 228] on button "Скасувати Урок" at bounding box center [371, 234] width 74 height 17
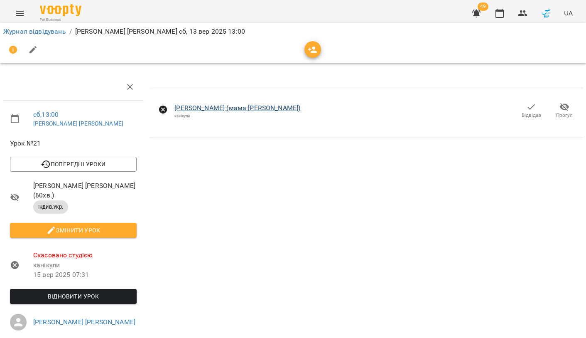
click at [204, 106] on link "[PERSON_NAME] (мама [PERSON_NAME])" at bounding box center [237, 108] width 126 height 8
click at [484, 11] on span "49" at bounding box center [483, 6] width 11 height 8
click at [475, 14] on icon "button" at bounding box center [476, 14] width 8 height 8
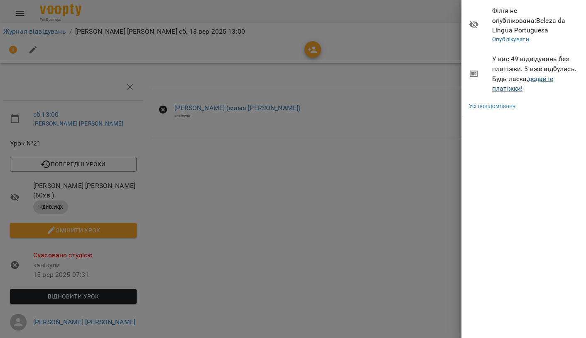
click at [505, 76] on link "додайте платіжки!" at bounding box center [522, 84] width 61 height 18
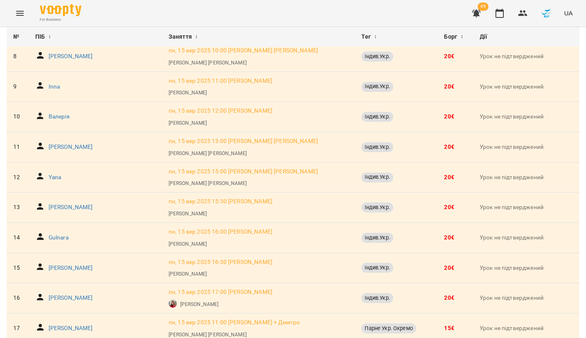
scroll to position [307, 0]
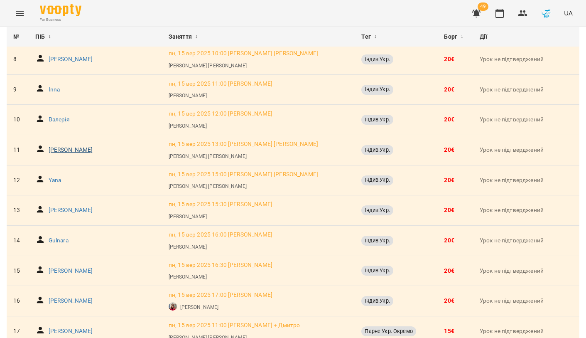
click at [71, 146] on p "Дмитро Сухий" at bounding box center [71, 150] width 44 height 8
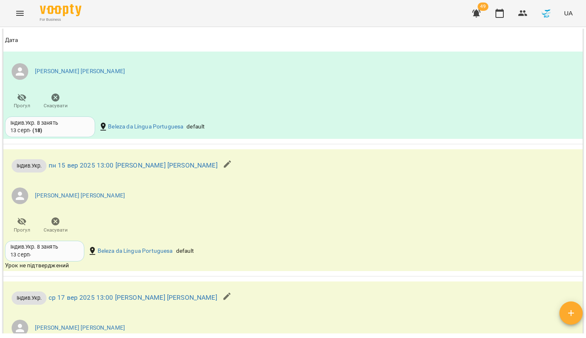
scroll to position [979, 0]
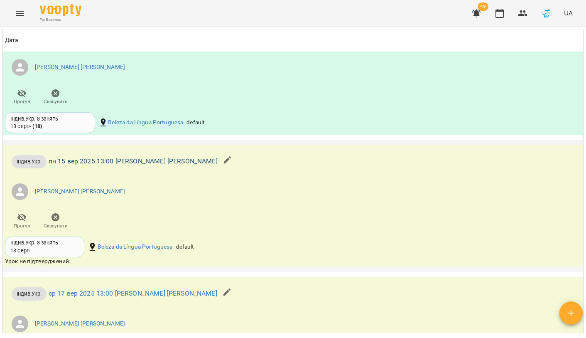
click at [134, 157] on link "пн 15 вер 2025 13:00 Конончук Катерина Євгеніївна" at bounding box center [133, 161] width 169 height 8
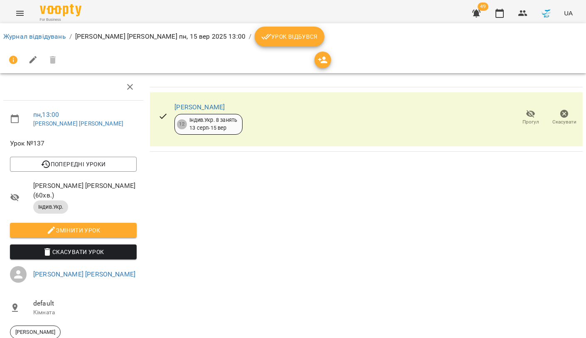
click at [106, 250] on span "Скасувати Урок" at bounding box center [73, 252] width 113 height 10
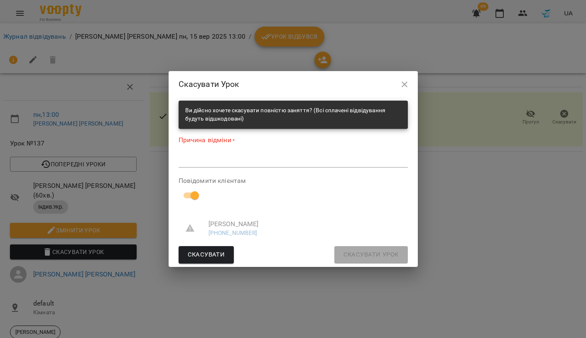
click at [219, 159] on textarea at bounding box center [293, 160] width 229 height 7
type textarea "*"
paste textarea "********"
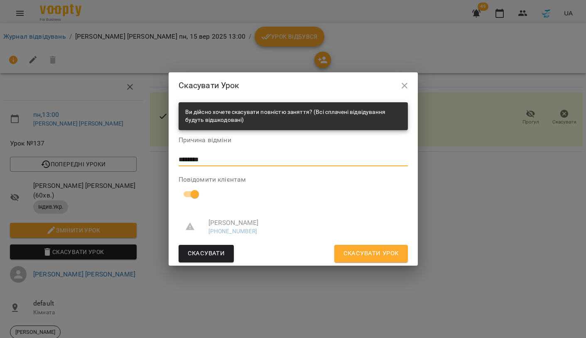
type textarea "********"
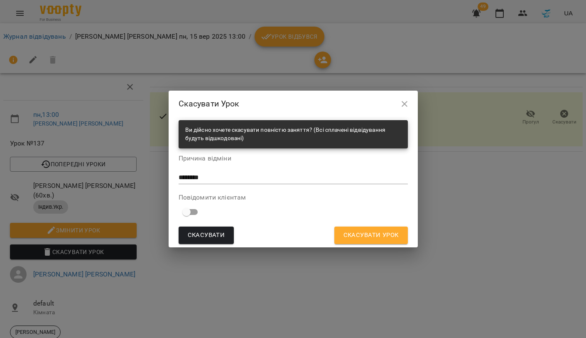
click at [368, 237] on span "Скасувати Урок" at bounding box center [370, 235] width 55 height 11
click at [368, 237] on div "Скасувати Скасувати Урок" at bounding box center [293, 234] width 229 height 17
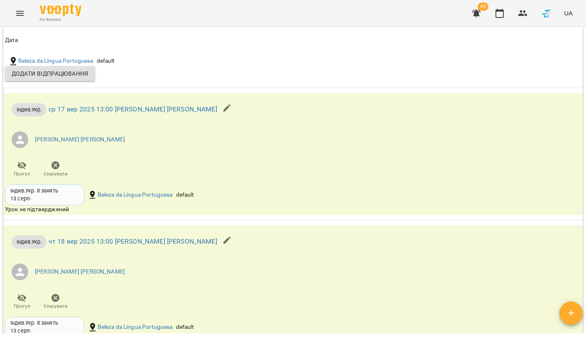
scroll to position [1158, 0]
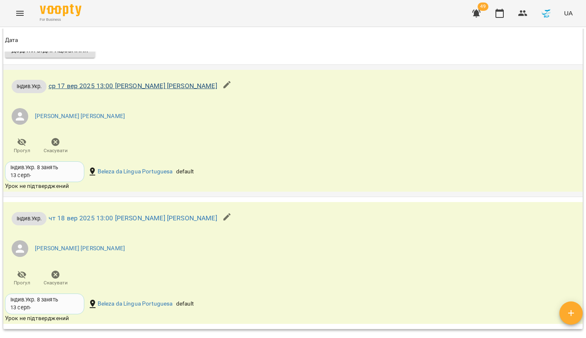
click at [85, 84] on link "ср 17 вер 2025 13:00 Конончук Катерина Євгеніївна" at bounding box center [133, 86] width 169 height 8
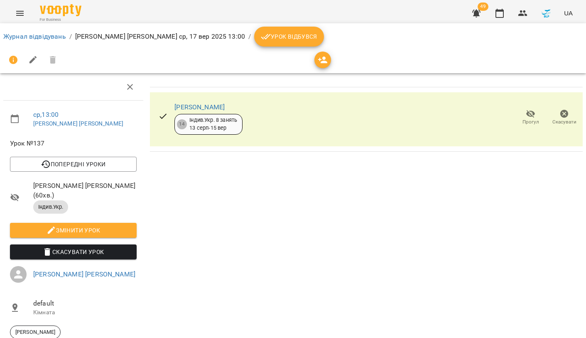
click at [70, 251] on span "Скасувати Урок" at bounding box center [73, 252] width 113 height 10
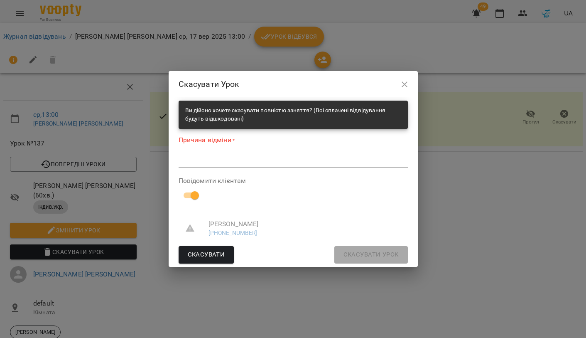
click at [217, 161] on textarea at bounding box center [293, 160] width 229 height 7
paste textarea "********"
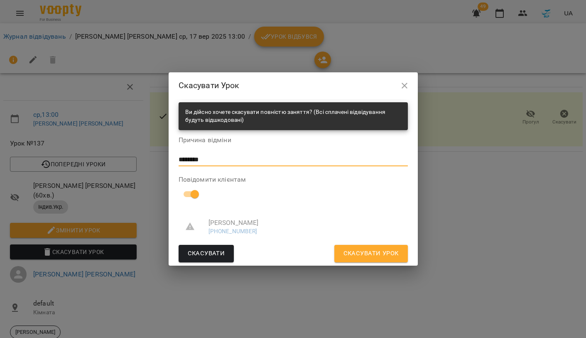
type textarea "********"
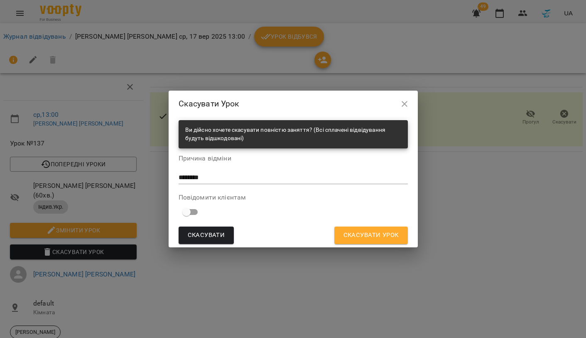
click at [353, 230] on span "Скасувати Урок" at bounding box center [370, 235] width 55 height 11
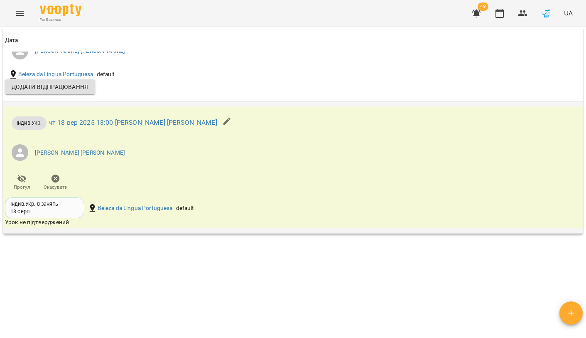
scroll to position [1224, 0]
click at [86, 120] on link "чт 18 вер 2025 13:00 Конончук Катерина Євгеніївна" at bounding box center [133, 123] width 169 height 8
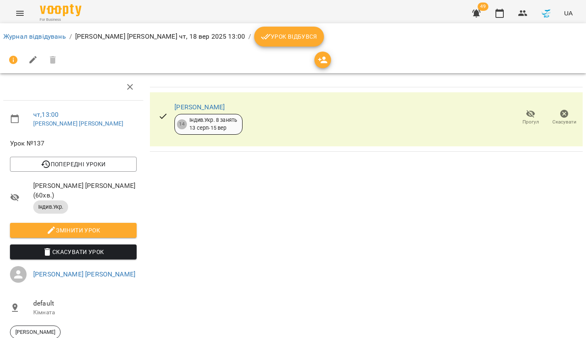
click at [77, 253] on span "Скасувати Урок" at bounding box center [73, 252] width 113 height 10
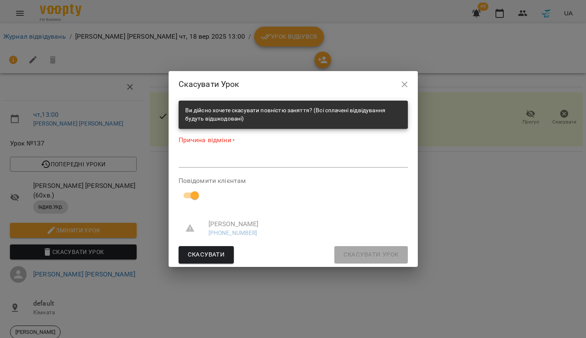
click at [202, 162] on textarea at bounding box center [293, 160] width 229 height 7
paste textarea "********"
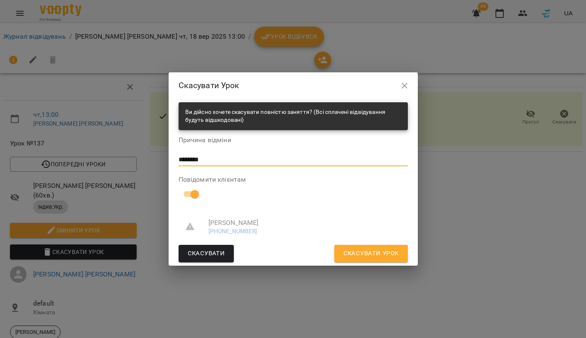
type textarea "********"
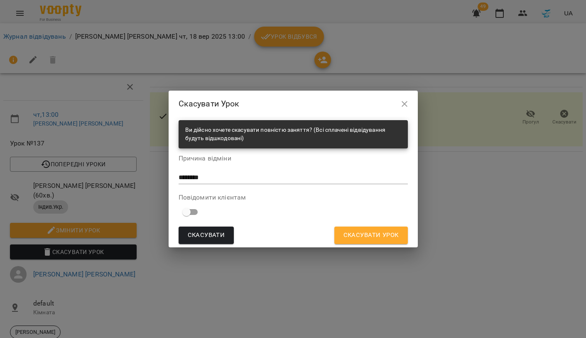
click at [363, 241] on button "Скасувати Урок" at bounding box center [371, 234] width 74 height 17
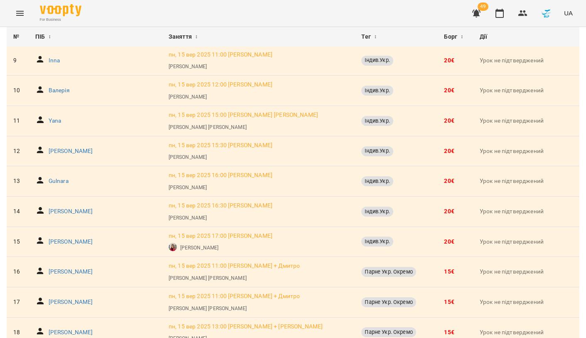
scroll to position [336, 0]
click at [59, 118] on p "Yana" at bounding box center [55, 120] width 13 height 8
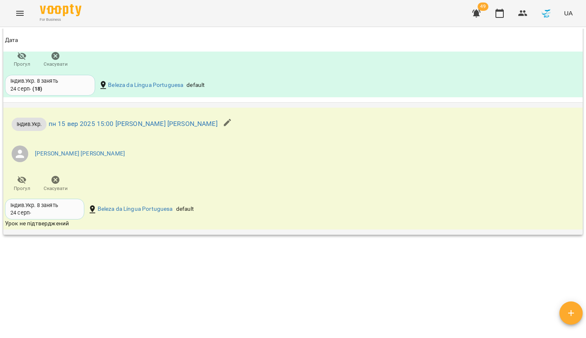
scroll to position [699, 0]
click at [123, 120] on link "пн 15 вер 2025 15:00 Конончук Катерина Євгеніївна" at bounding box center [133, 124] width 169 height 8
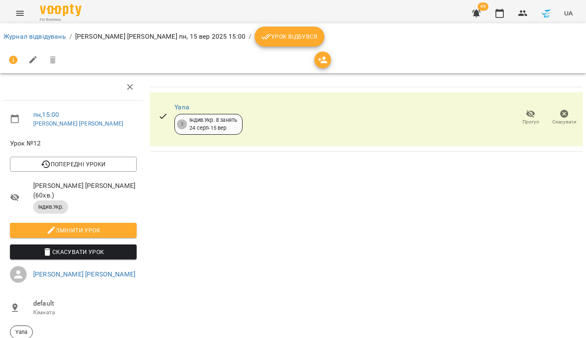
click at [100, 249] on span "Скасувати Урок" at bounding box center [73, 252] width 113 height 10
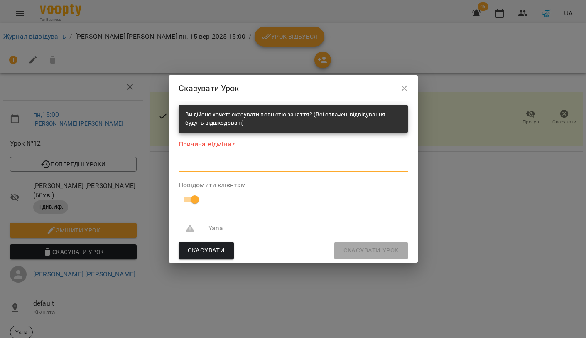
click at [216, 163] on textarea at bounding box center [293, 164] width 229 height 7
paste textarea "********"
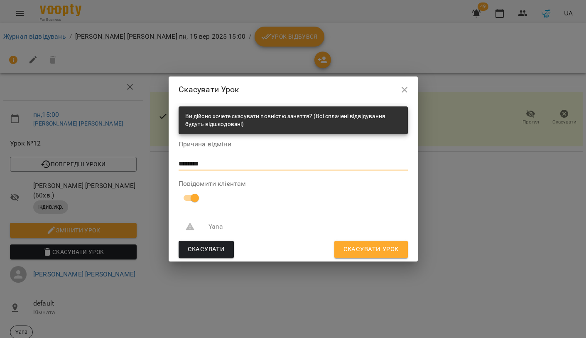
type textarea "********"
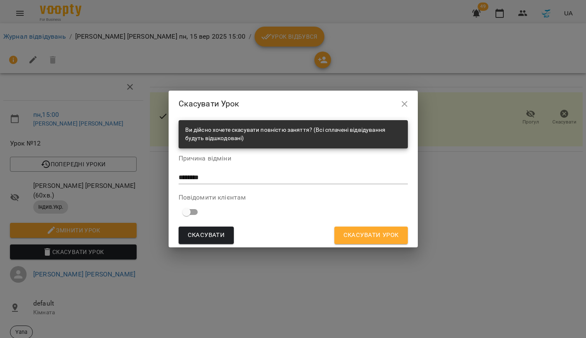
click at [356, 227] on button "Скасувати Урок" at bounding box center [371, 234] width 74 height 17
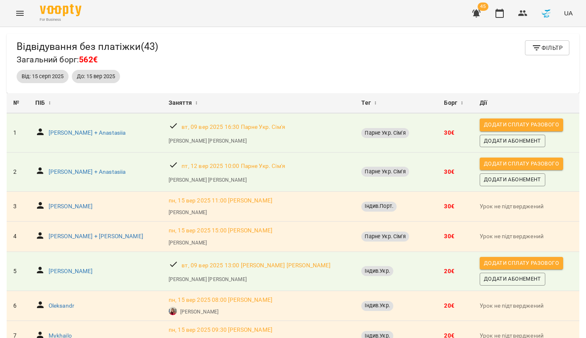
click at [22, 16] on icon "Menu" at bounding box center [20, 13] width 10 height 10
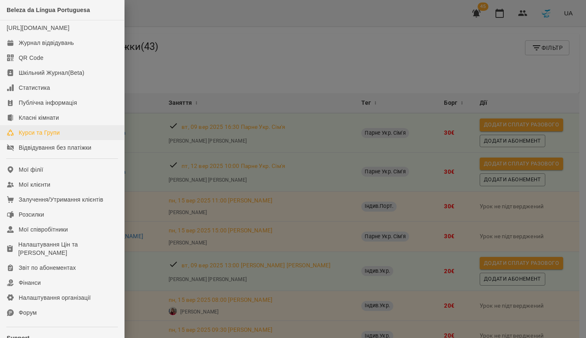
click at [50, 137] on div "Курси та Групи" at bounding box center [39, 132] width 41 height 8
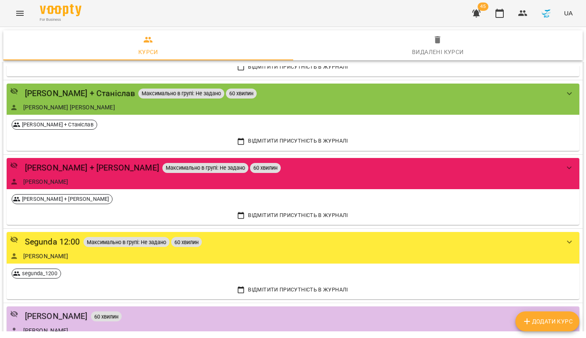
scroll to position [1007, 0]
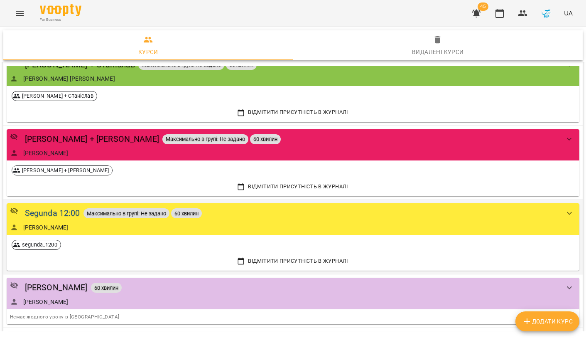
click at [68, 206] on div "Segunda 12:00" at bounding box center [52, 212] width 55 height 13
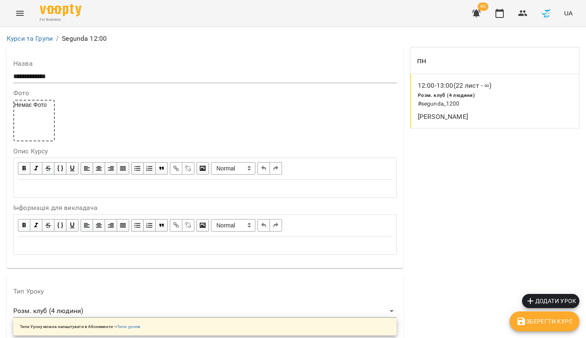
scroll to position [689, 0]
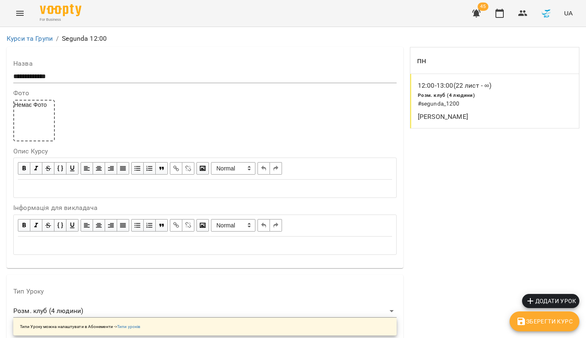
click at [45, 42] on link "Курси та Групи" at bounding box center [30, 38] width 46 height 8
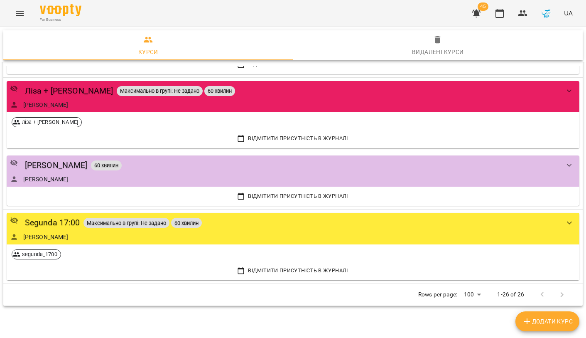
scroll to position [1492, 0]
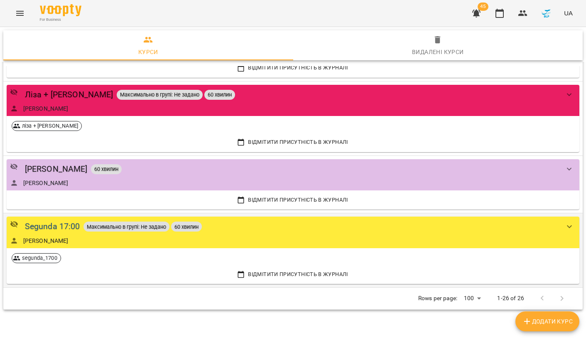
click at [66, 220] on div "Segunda 17:00" at bounding box center [52, 226] width 55 height 13
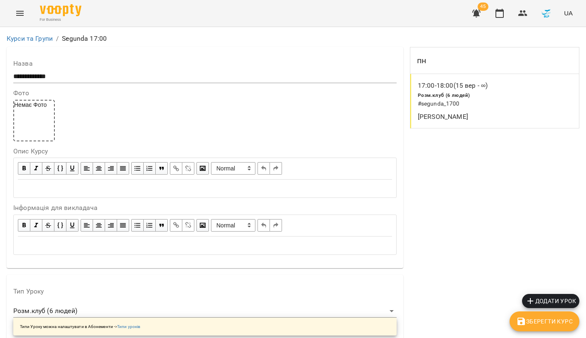
scroll to position [705, 0]
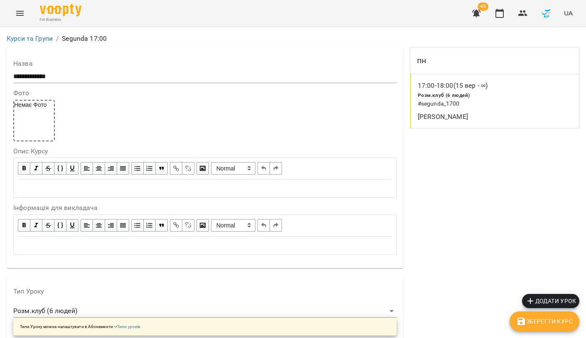
scroll to position [705, 0]
click at [20, 18] on icon "Menu" at bounding box center [20, 13] width 10 height 10
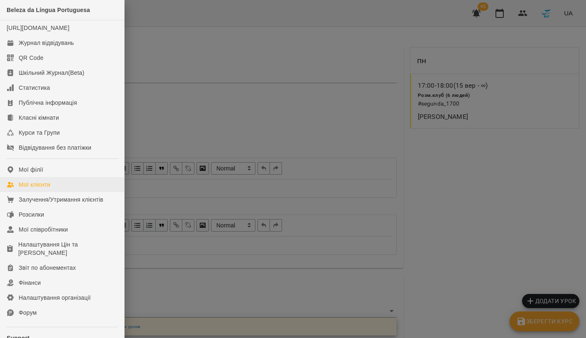
click at [45, 189] on div "Мої клієнти" at bounding box center [35, 184] width 32 height 8
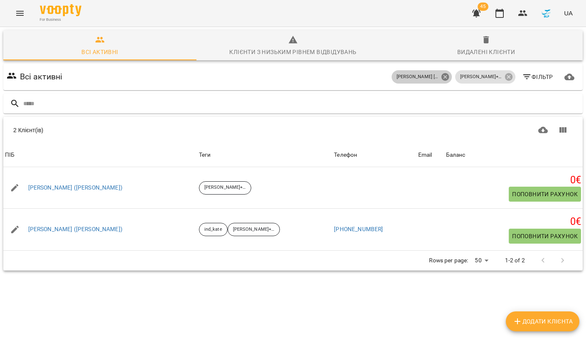
click at [445, 80] on icon at bounding box center [444, 76] width 7 height 7
click at [507, 78] on icon at bounding box center [508, 76] width 7 height 7
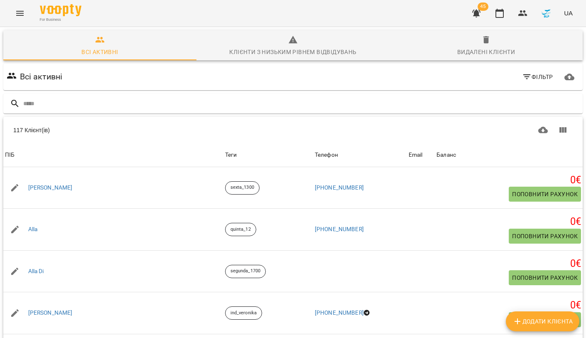
click at [532, 318] on span "Додати клієнта" at bounding box center [543, 321] width 60 height 10
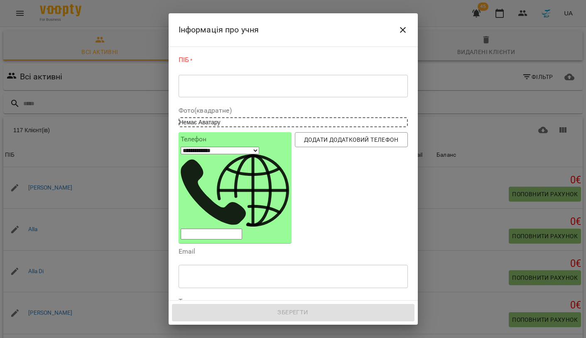
click at [254, 85] on textarea at bounding box center [293, 85] width 218 height 7
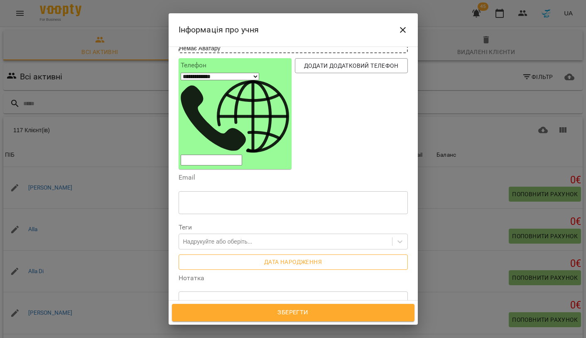
scroll to position [72, 0]
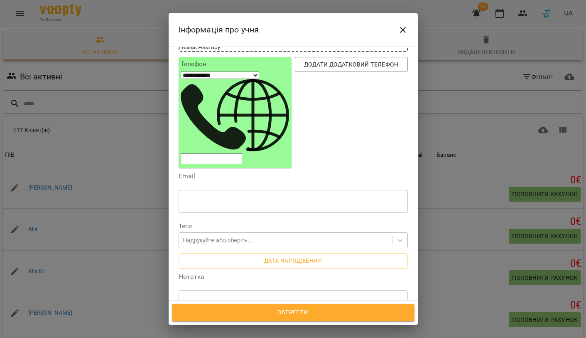
type textarea "*****"
click at [224, 236] on div "Надрукуйте або оберіть..." at bounding box center [217, 240] width 69 height 8
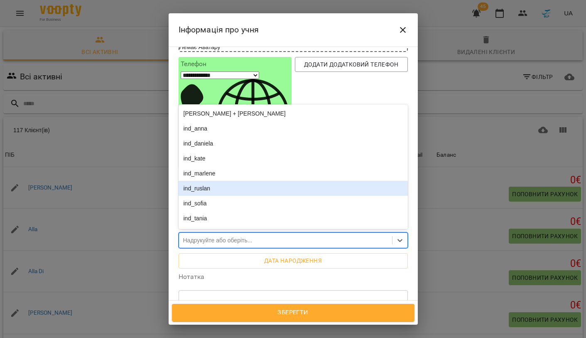
scroll to position [0, 0]
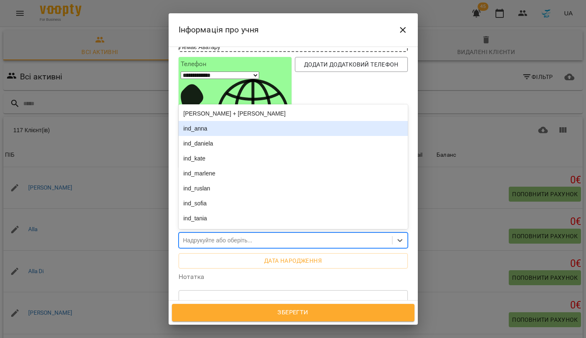
click at [201, 121] on div "ind_anna" at bounding box center [293, 128] width 229 height 15
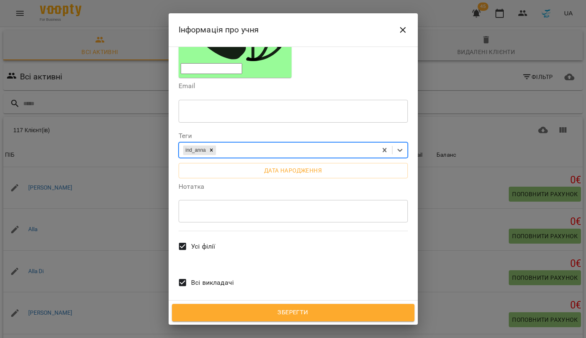
click at [188, 267] on label "Всі викладачі" at bounding box center [204, 282] width 60 height 31
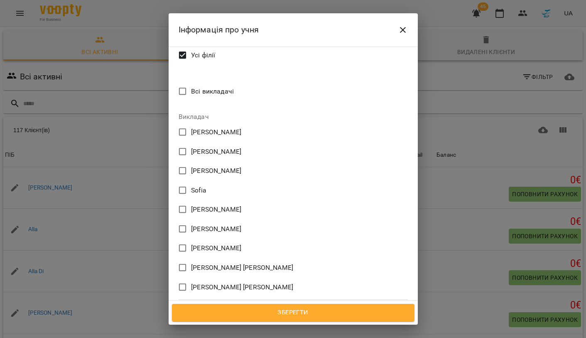
scroll to position [353, 0]
click at [196, 282] on span "[PERSON_NAME]" at bounding box center [242, 287] width 102 height 10
click at [247, 315] on span "Зберегти" at bounding box center [293, 312] width 224 height 11
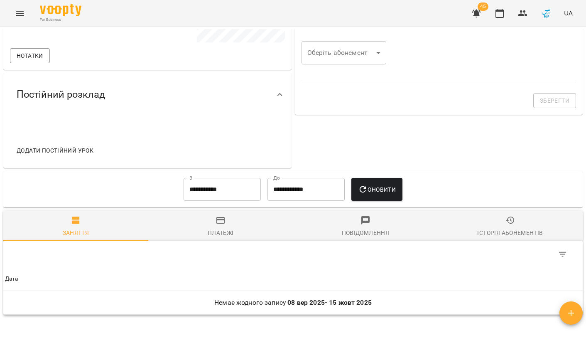
scroll to position [251, 0]
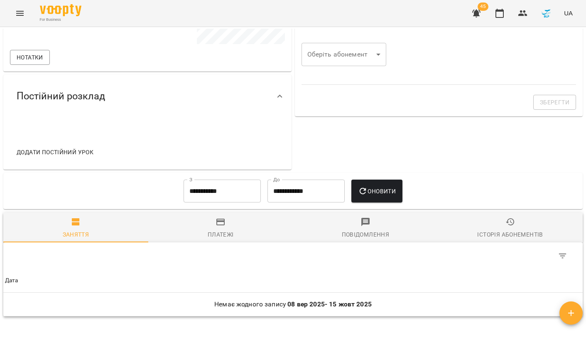
click at [54, 152] on span "Додати постійний урок" at bounding box center [55, 152] width 77 height 10
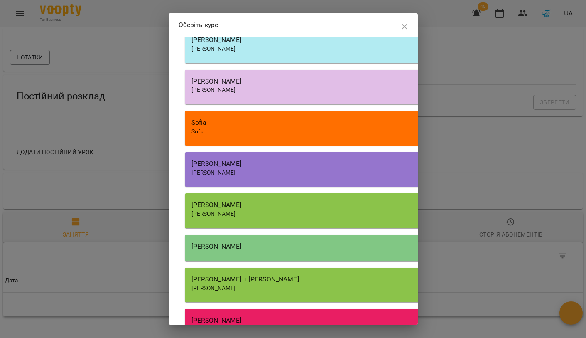
scroll to position [897, 0]
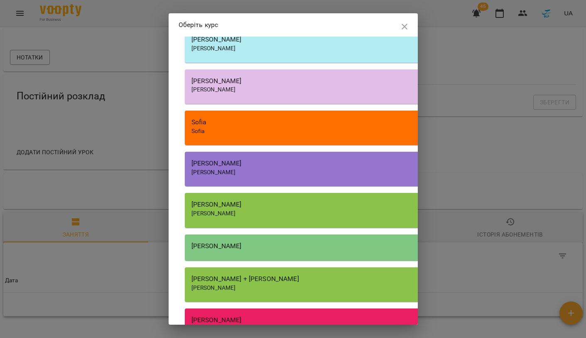
click at [240, 199] on div "[PERSON_NAME]" at bounding box center [421, 204] width 460 height 10
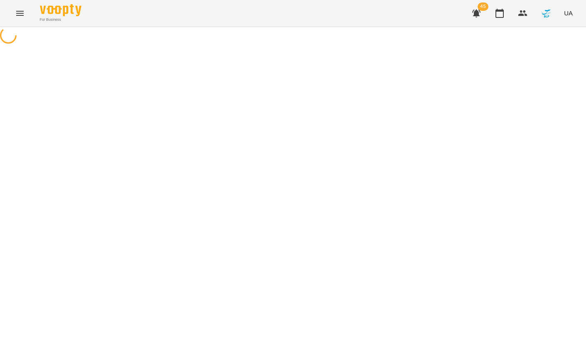
select select "**********"
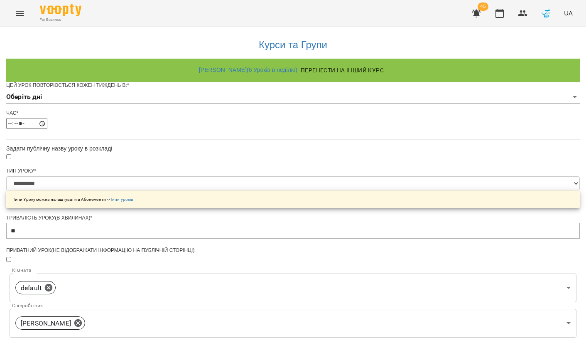
click at [206, 115] on body "**********" at bounding box center [293, 267] width 586 height 534
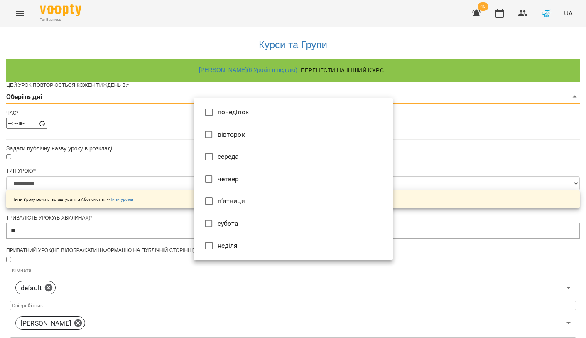
type input "*"
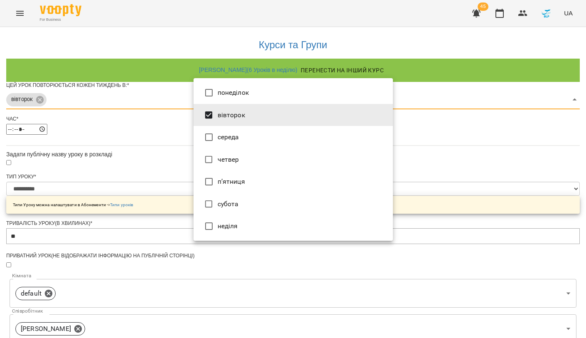
click at [165, 136] on div at bounding box center [293, 169] width 586 height 338
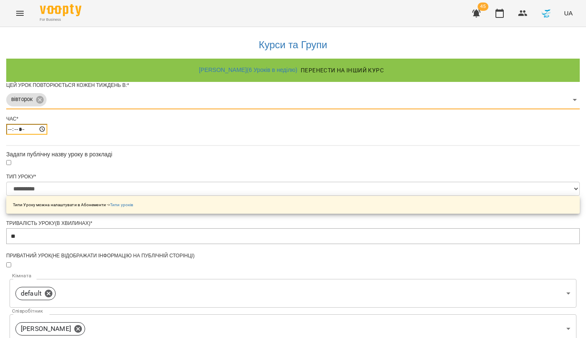
click at [47, 135] on input "*****" at bounding box center [26, 129] width 41 height 11
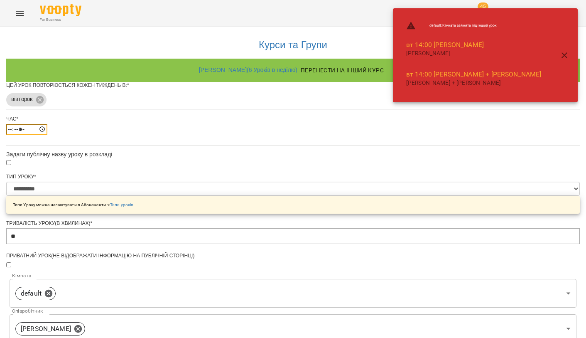
click at [47, 135] on input "*****" at bounding box center [26, 129] width 41 height 11
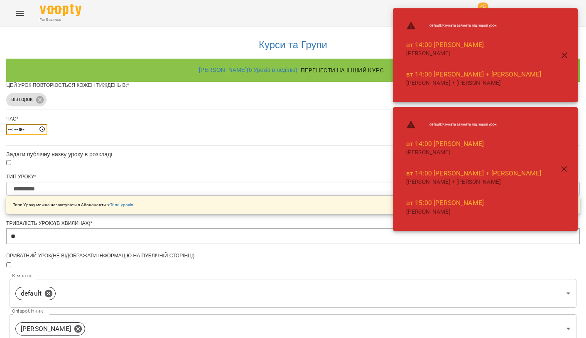
type input "*****"
click at [132, 162] on div "**********" at bounding box center [293, 284] width 574 height 514
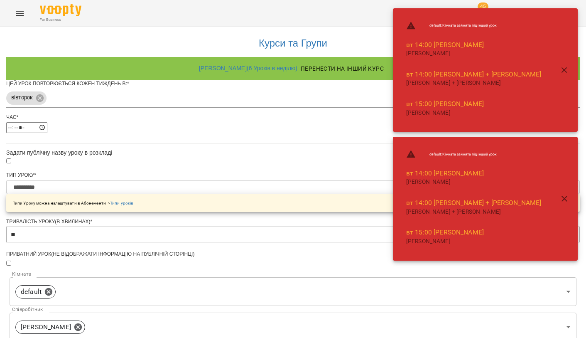
scroll to position [238, 0]
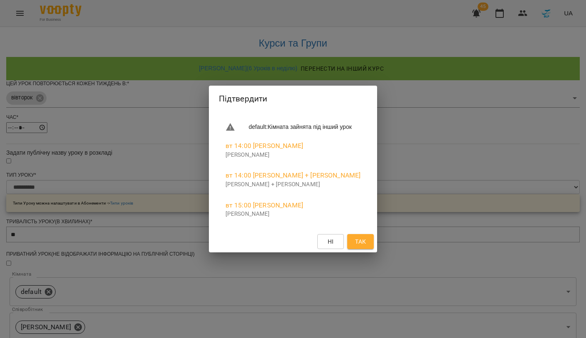
click at [362, 234] on button "Так" at bounding box center [360, 241] width 27 height 15
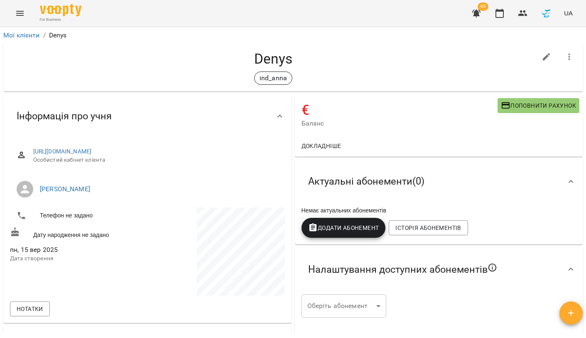
click at [343, 224] on span "Додати Абонемент" at bounding box center [343, 228] width 71 height 10
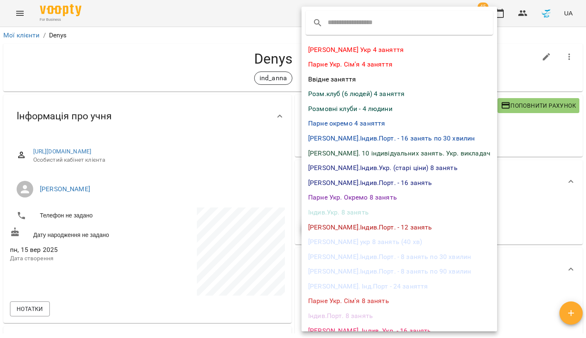
click at [334, 208] on li "Індив.Укр. 8 занять" at bounding box center [400, 212] width 196 height 15
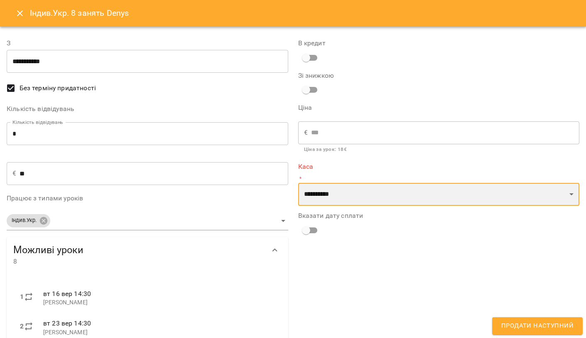
select select "**********"
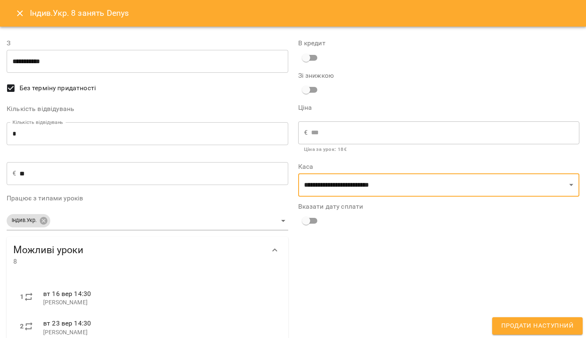
click at [514, 325] on span "Продати наступний" at bounding box center [537, 325] width 72 height 11
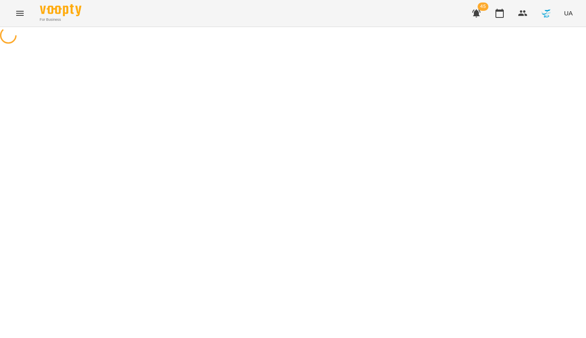
select select "**********"
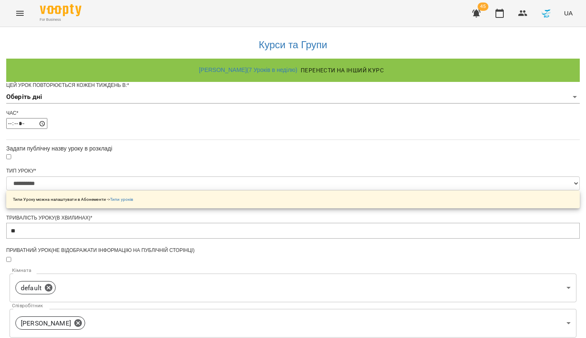
click at [472, 10] on icon "button" at bounding box center [476, 13] width 10 height 10
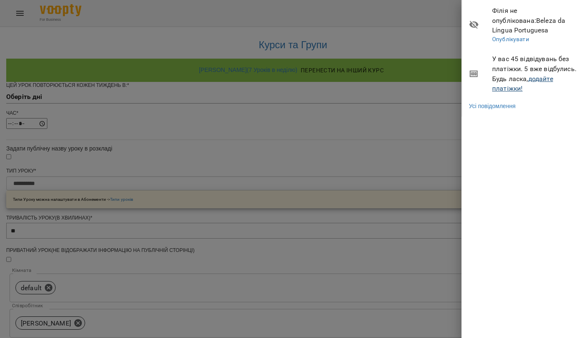
click at [502, 77] on link "додайте платіжки!" at bounding box center [522, 84] width 61 height 18
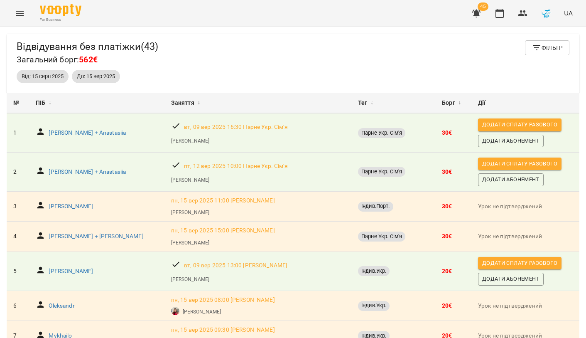
click at [20, 10] on icon "Menu" at bounding box center [20, 13] width 10 height 10
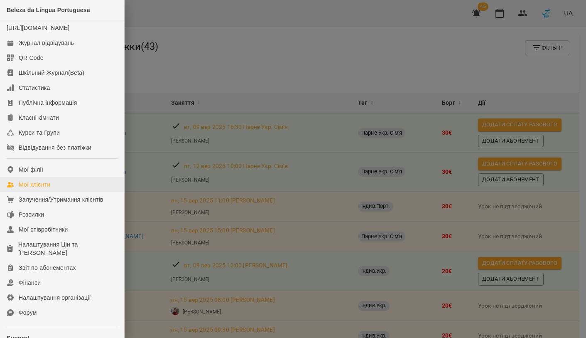
click at [49, 187] on link "Мої клієнти" at bounding box center [62, 184] width 124 height 15
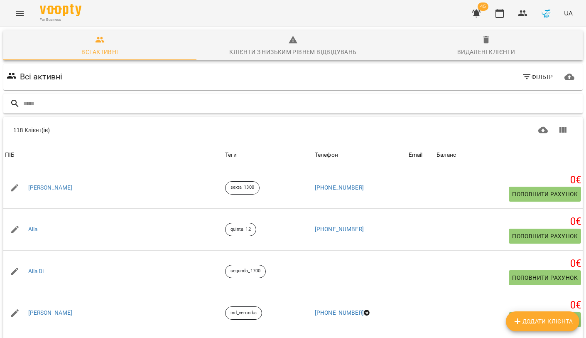
click at [147, 98] on input "text" at bounding box center [301, 104] width 556 height 14
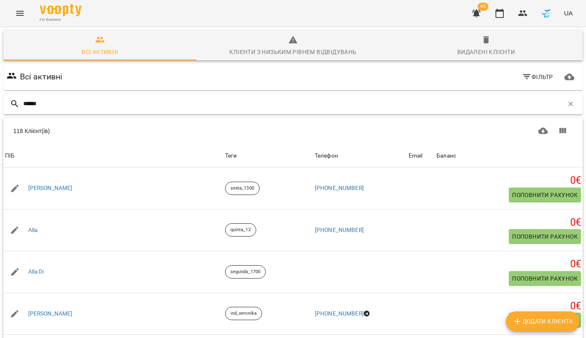
type input "*******"
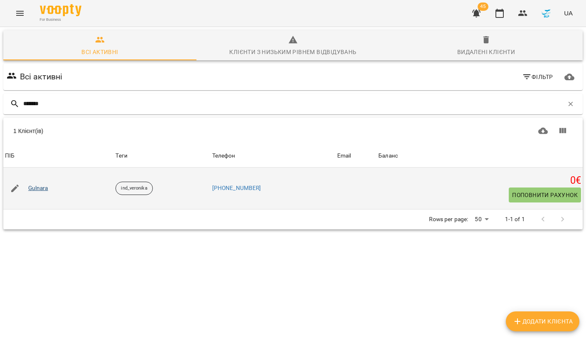
click at [41, 188] on link "Gulnara" at bounding box center [38, 188] width 20 height 8
